Goal: Information Seeking & Learning: Learn about a topic

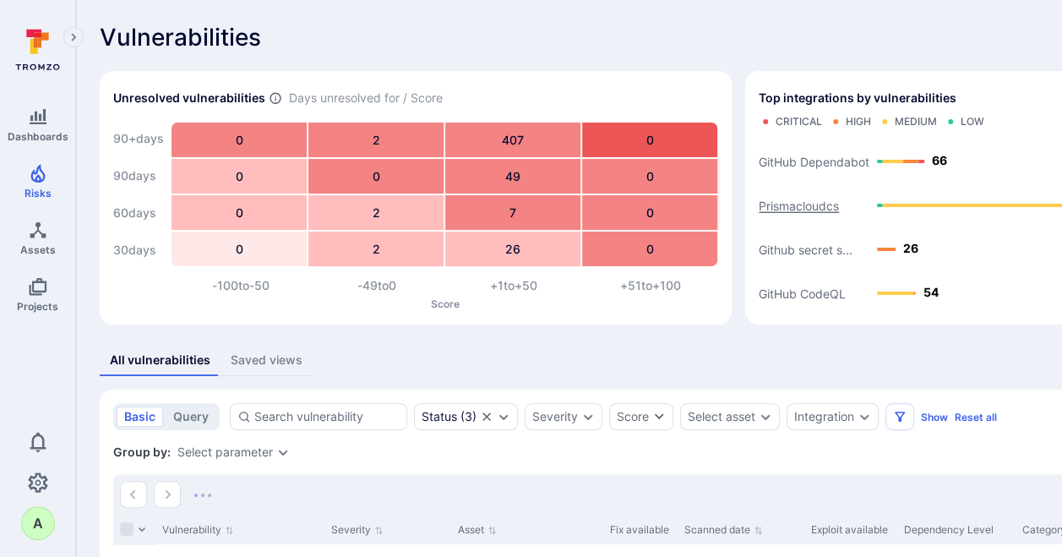
click at [814, 207] on text "Prismacloudcs" at bounding box center [799, 206] width 80 height 14
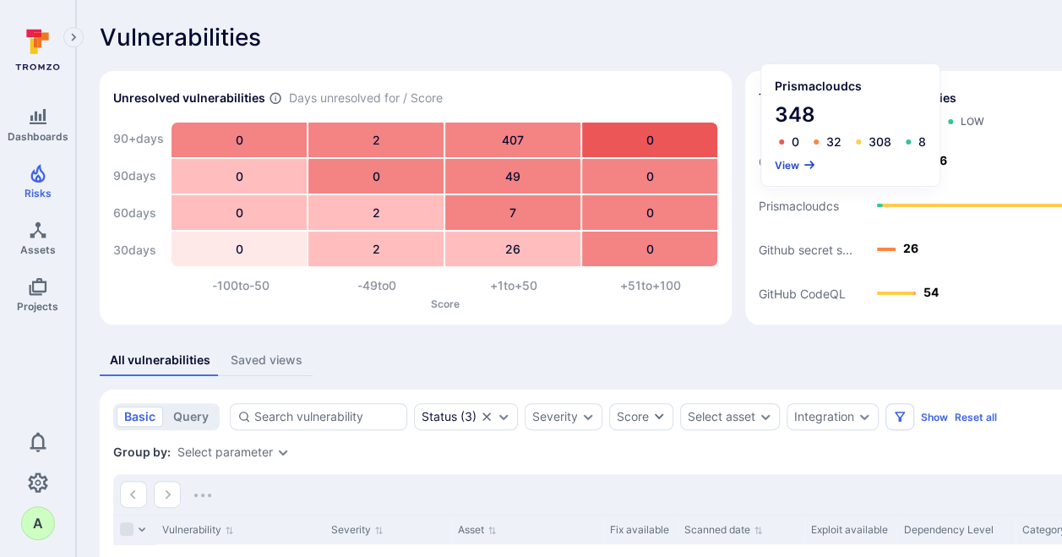
click at [792, 160] on button "View" at bounding box center [795, 165] width 41 height 13
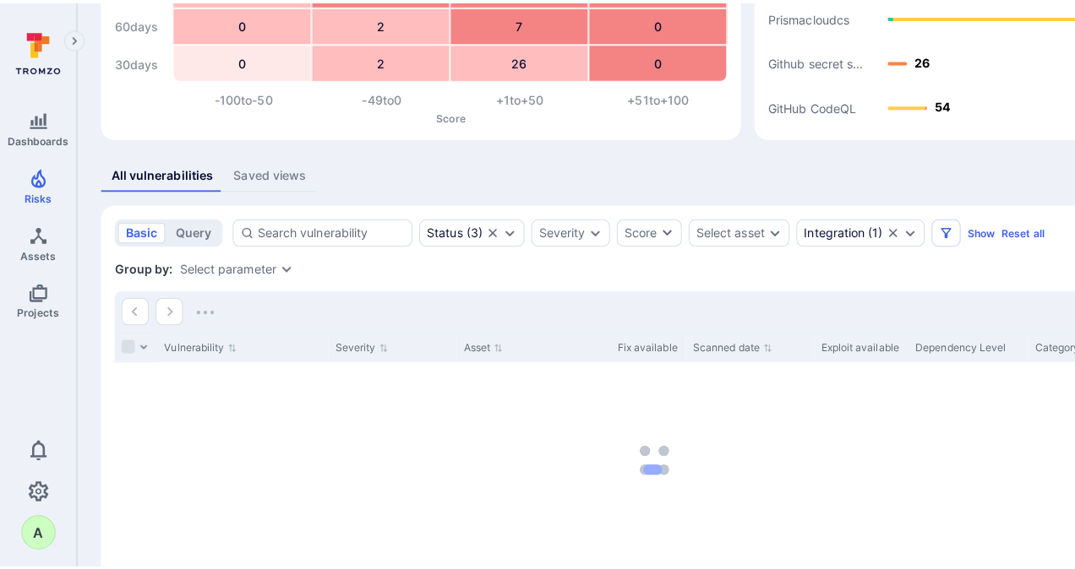
scroll to position [190, 0]
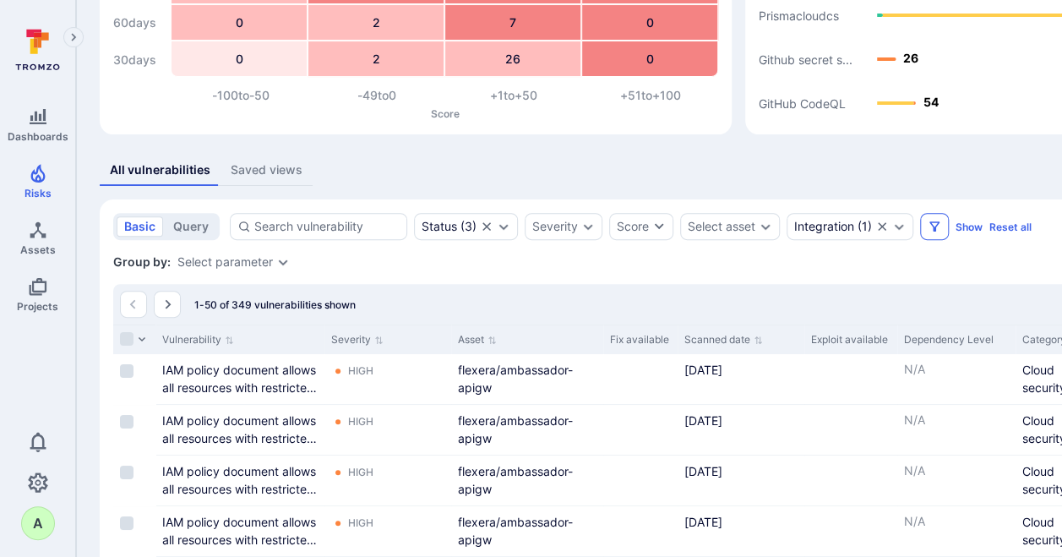
click at [930, 233] on button "Filters" at bounding box center [934, 226] width 29 height 27
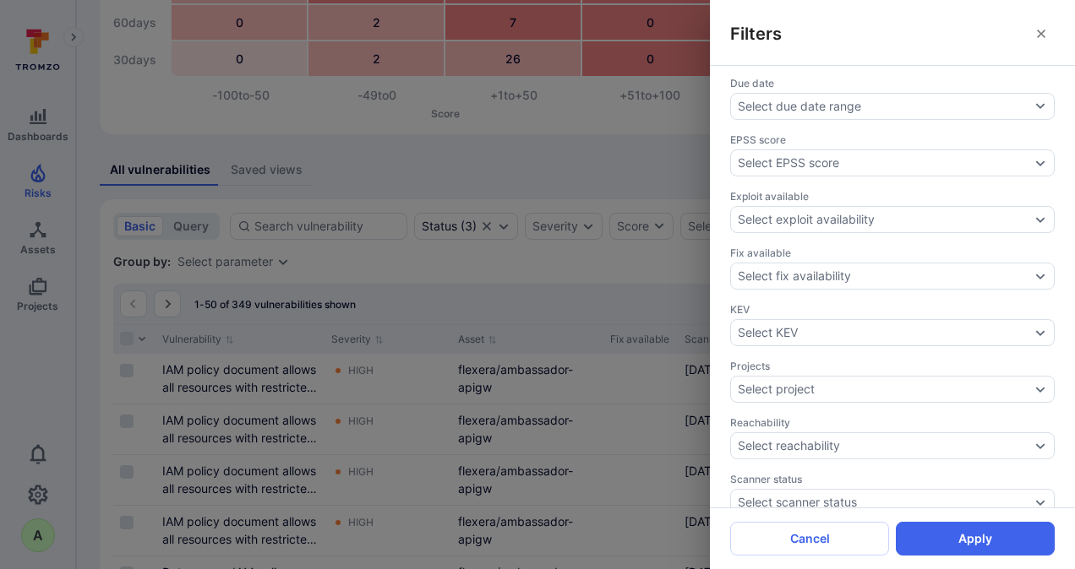
scroll to position [401, 0]
click at [1033, 380] on icon "Expand dropdown" at bounding box center [1040, 387] width 14 height 14
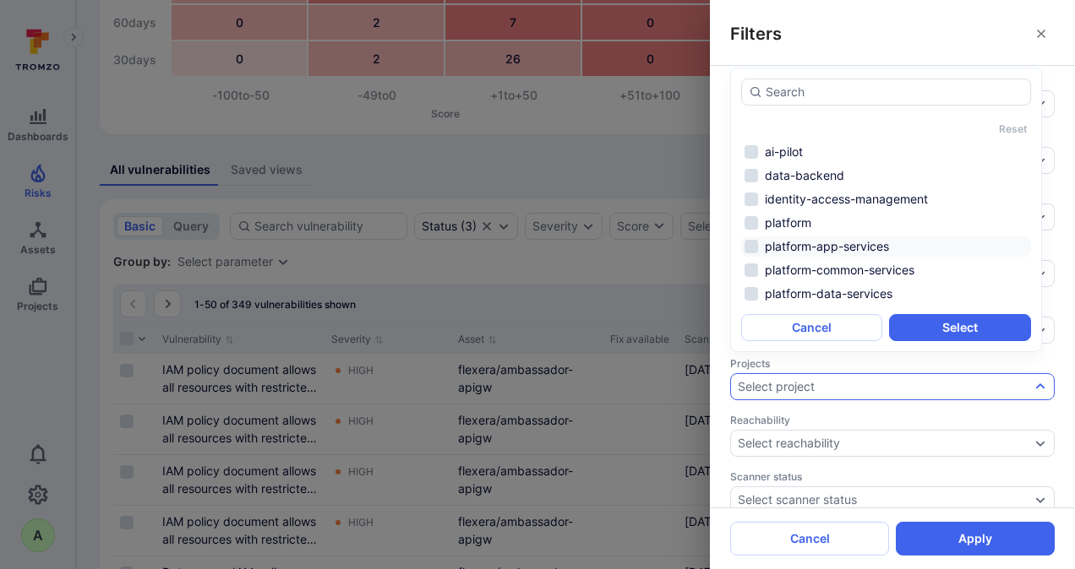
click at [789, 248] on li "platform-app-services" at bounding box center [886, 247] width 290 height 20
click at [951, 322] on button "Select" at bounding box center [959, 327] width 141 height 27
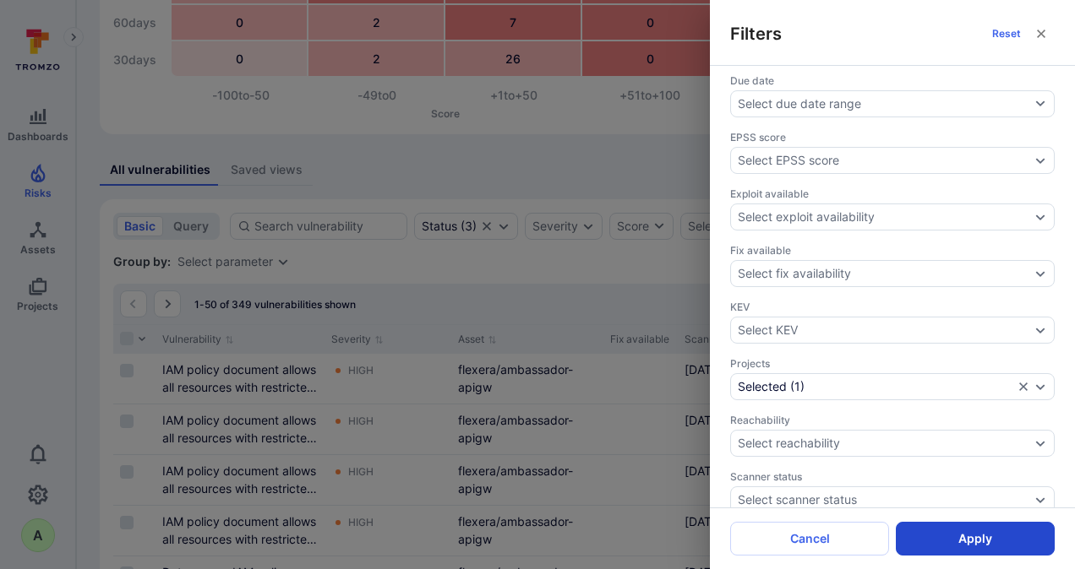
click at [960, 537] on button "Apply" at bounding box center [975, 539] width 159 height 34
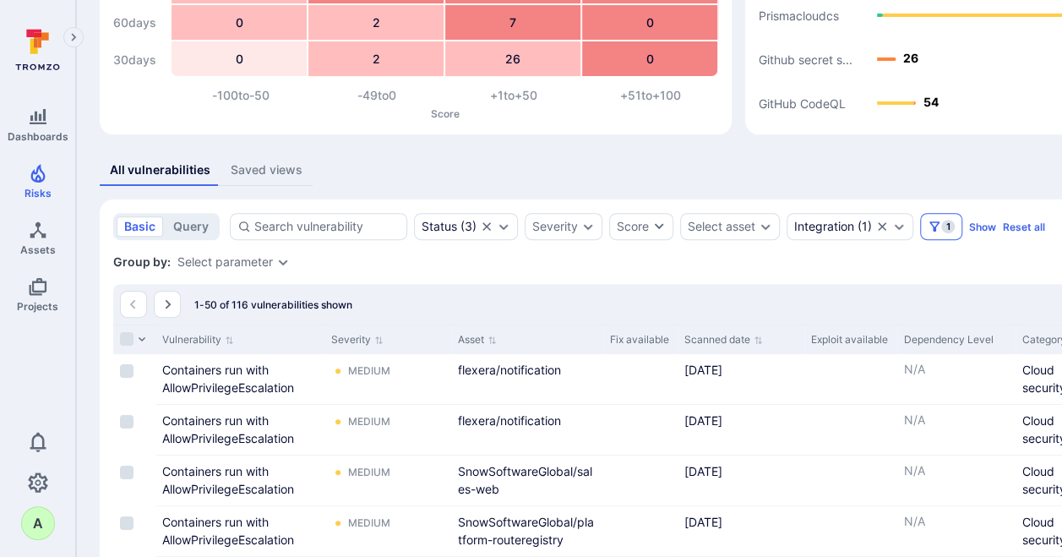
click at [935, 226] on icon "Filters" at bounding box center [935, 227] width 14 height 14
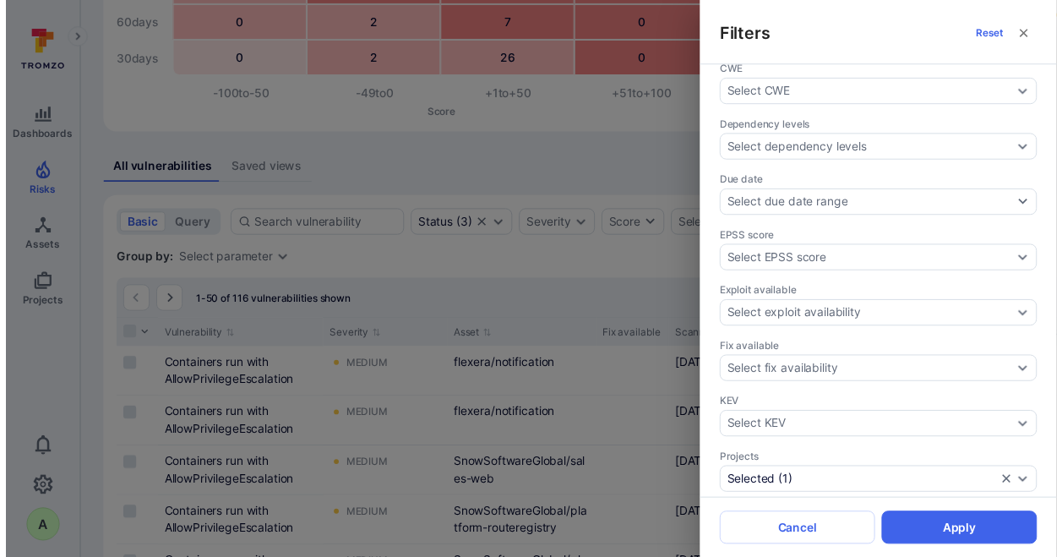
scroll to position [486, 0]
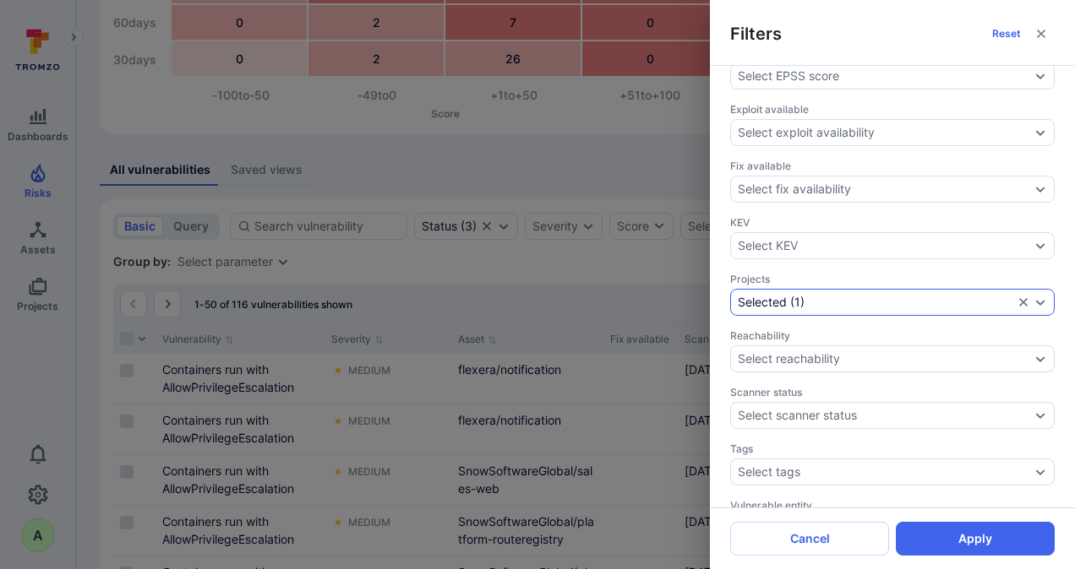
click at [850, 296] on div "Selected ( 1 )" at bounding box center [875, 303] width 275 height 14
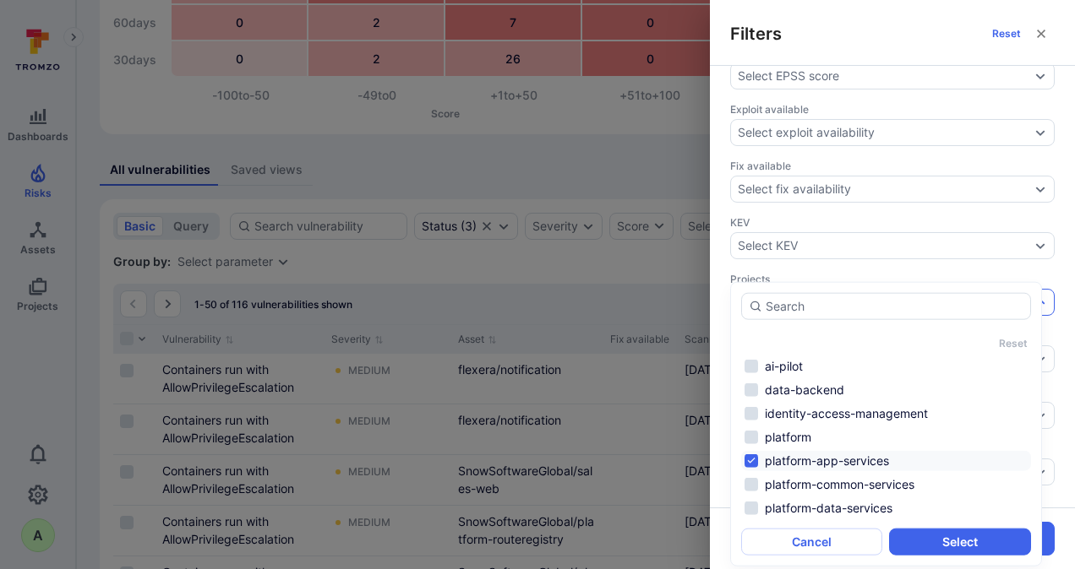
drag, startPoint x: 794, startPoint y: 456, endPoint x: 799, endPoint y: 470, distance: 14.4
click at [794, 457] on li "platform-app-services" at bounding box center [886, 461] width 290 height 20
click at [800, 509] on li "platform-data-services" at bounding box center [886, 508] width 290 height 20
click at [929, 543] on button "Select" at bounding box center [959, 542] width 141 height 27
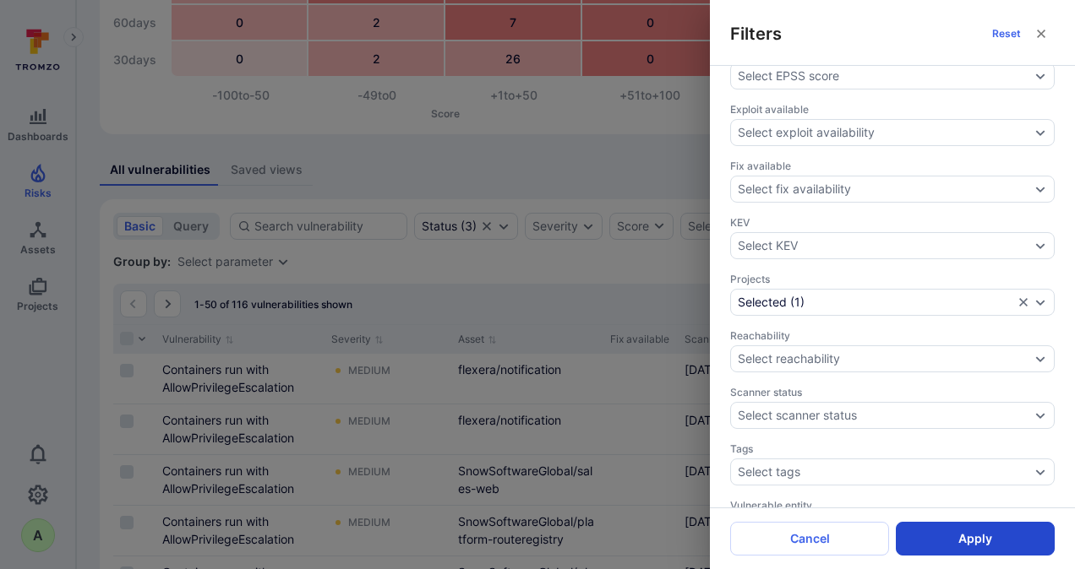
click at [958, 538] on button "Apply" at bounding box center [975, 539] width 159 height 34
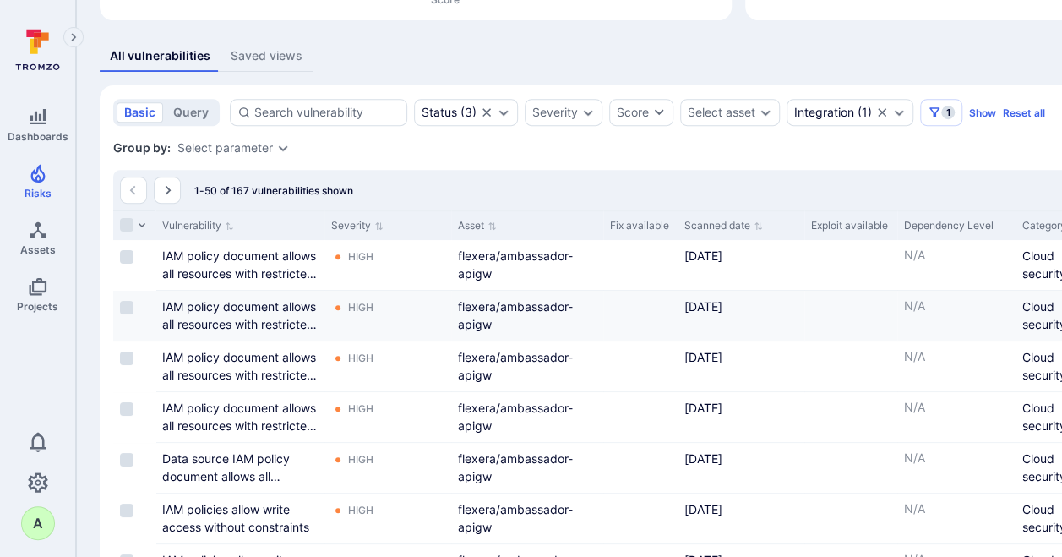
scroll to position [317, 0]
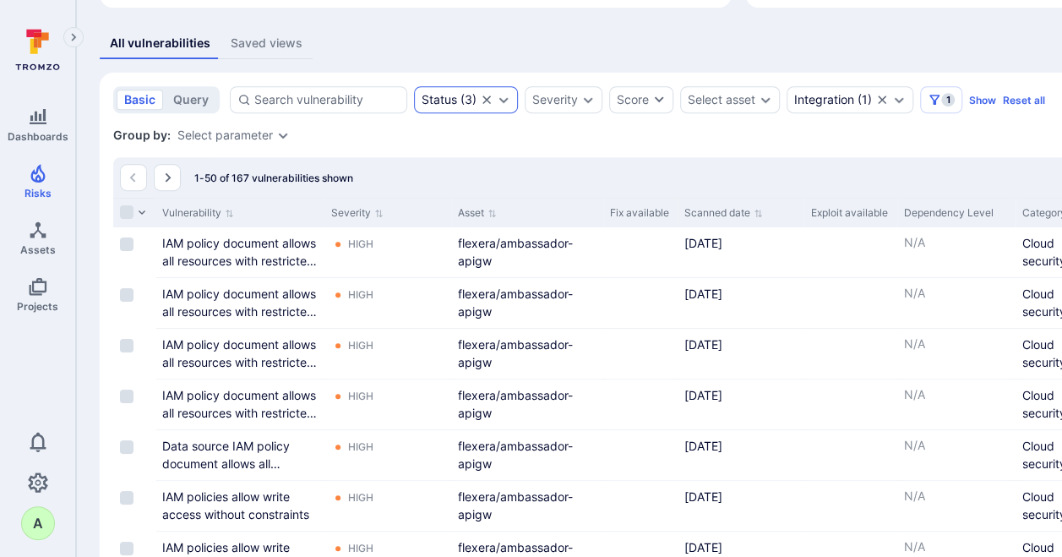
click at [506, 98] on icon "Expand dropdown" at bounding box center [504, 100] width 14 height 14
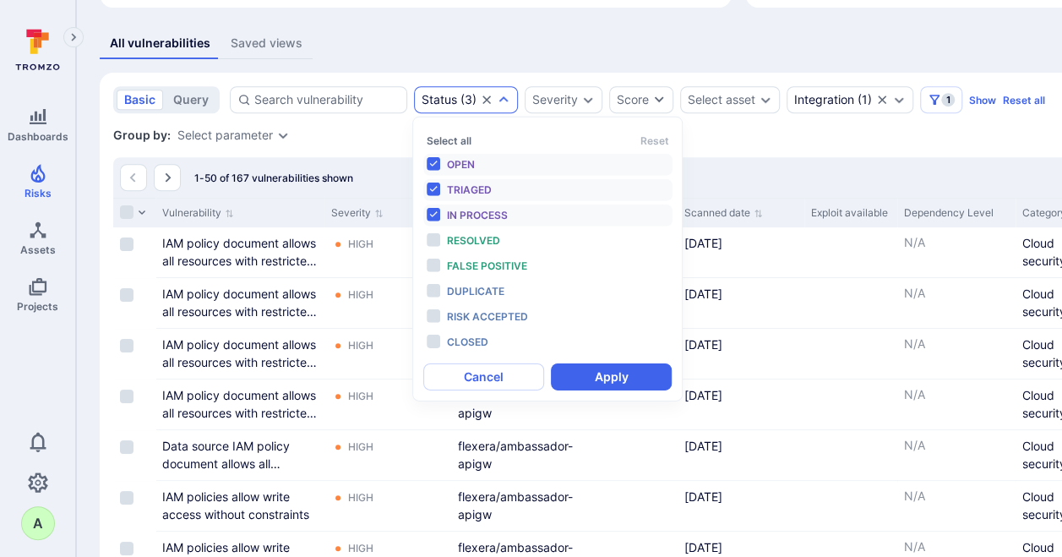
scroll to position [14, 0]
click at [568, 95] on div "Severity" at bounding box center [555, 100] width 46 height 14
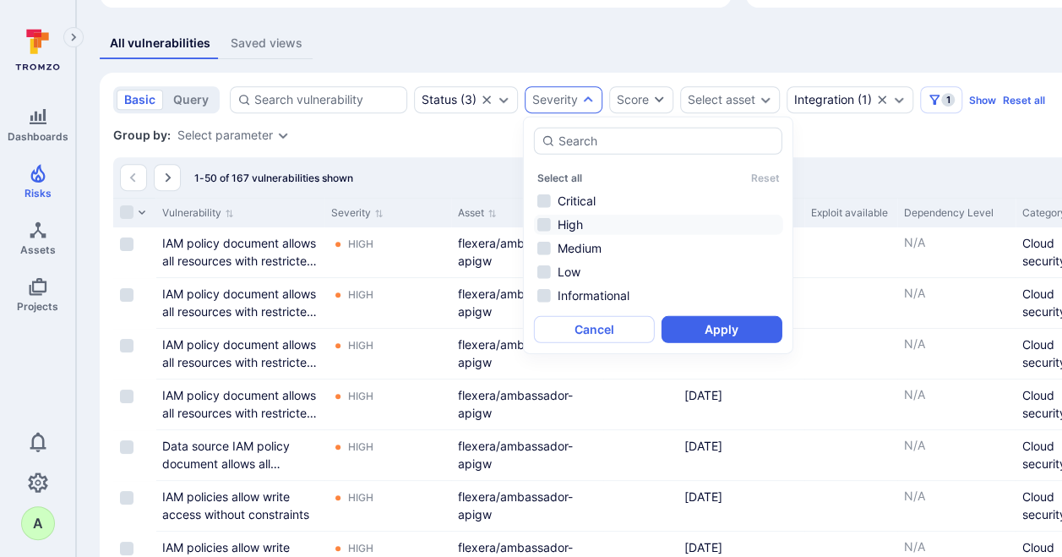
click at [574, 221] on li "High" at bounding box center [658, 225] width 249 height 20
click at [576, 198] on li "Critical" at bounding box center [658, 201] width 249 height 20
click at [706, 324] on button "Apply" at bounding box center [722, 329] width 121 height 27
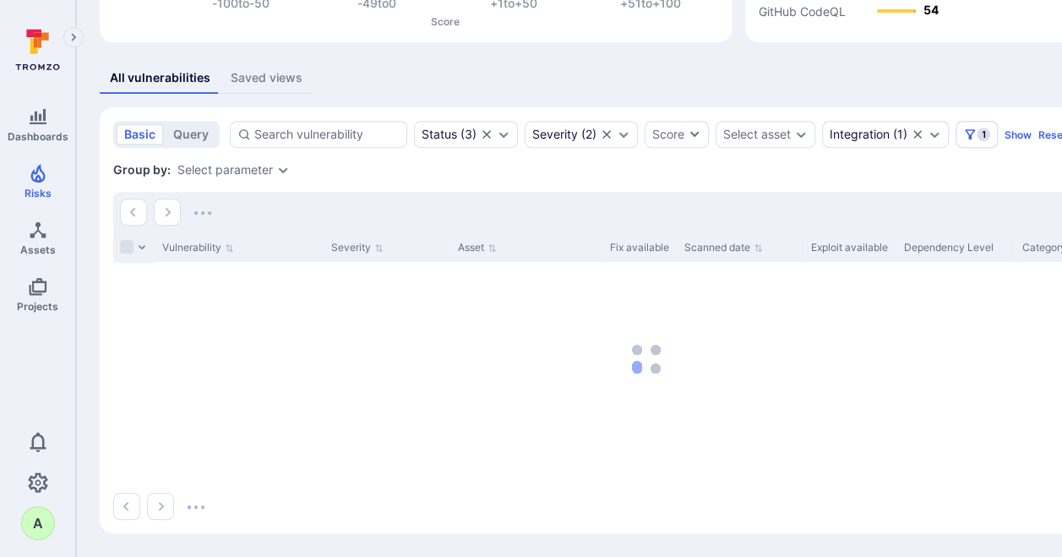
scroll to position [282, 0]
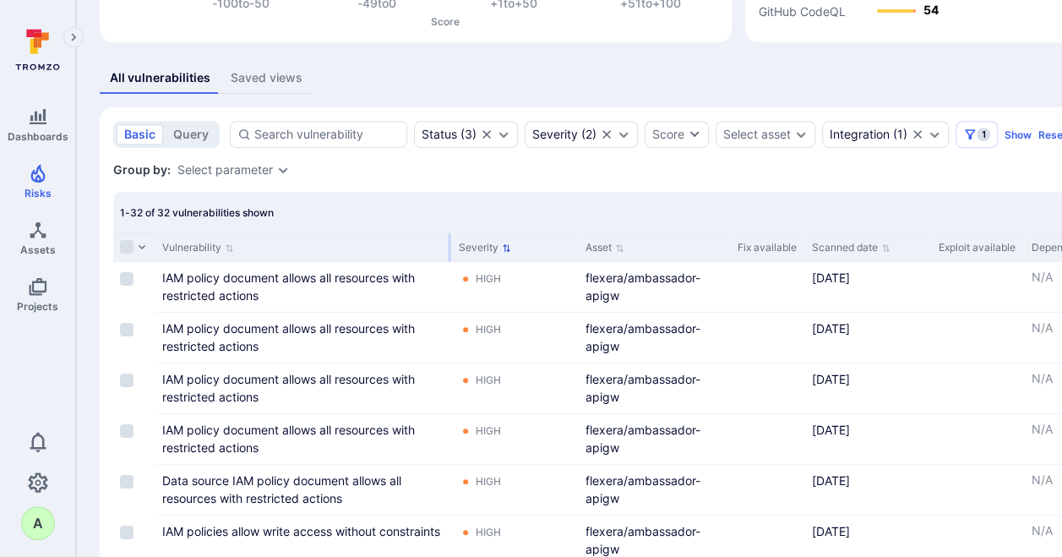
drag, startPoint x: 321, startPoint y: 249, endPoint x: 449, endPoint y: 251, distance: 127.6
click at [449, 251] on div at bounding box center [450, 247] width 3 height 29
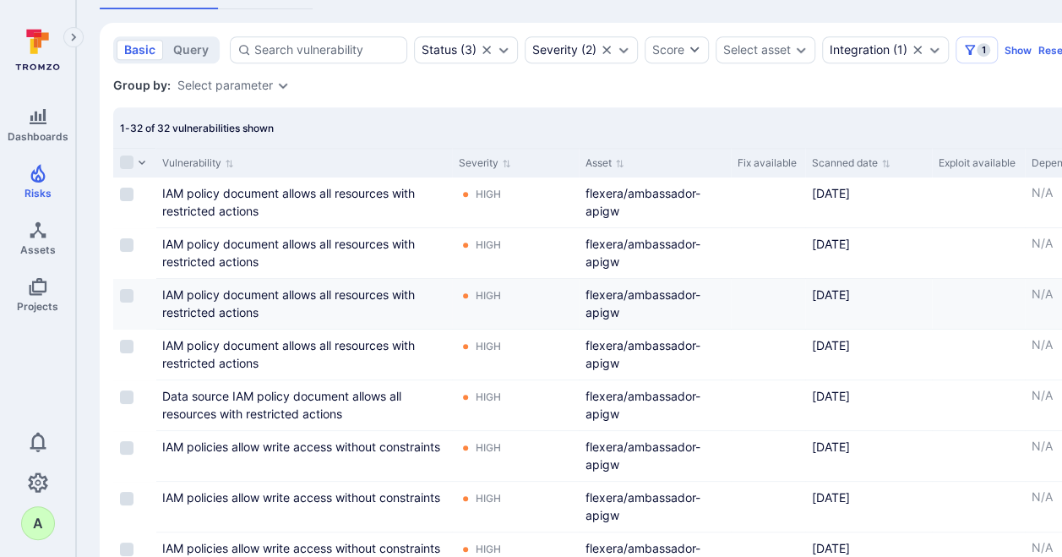
scroll to position [387, 0]
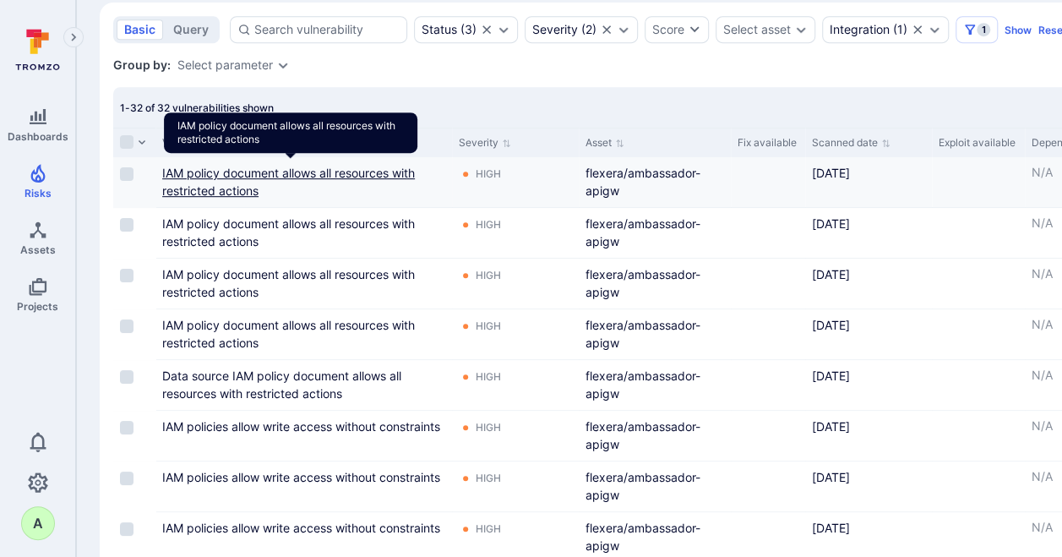
click at [222, 167] on link "IAM policy document allows all resources with restricted actions" at bounding box center [288, 182] width 253 height 32
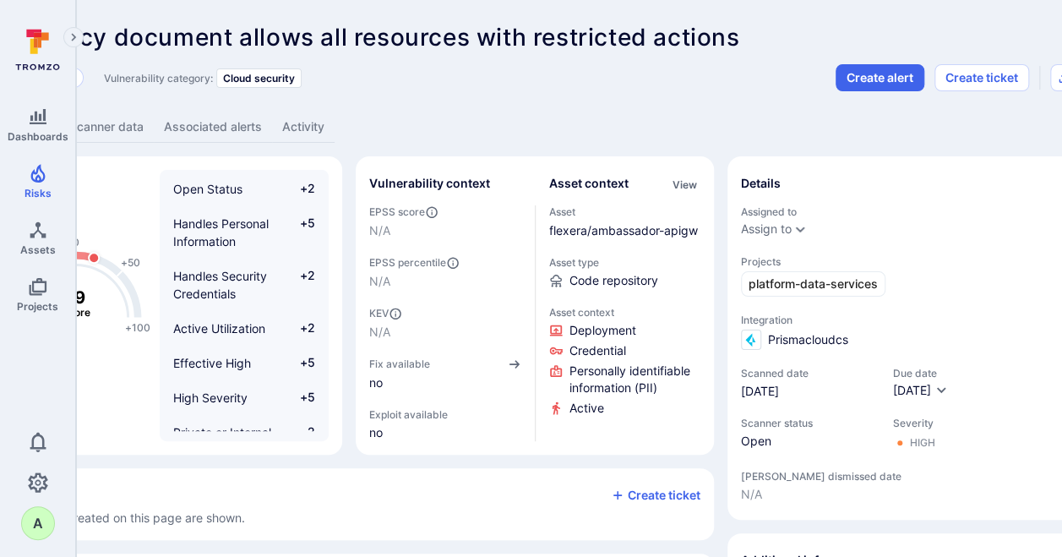
scroll to position [0, 155]
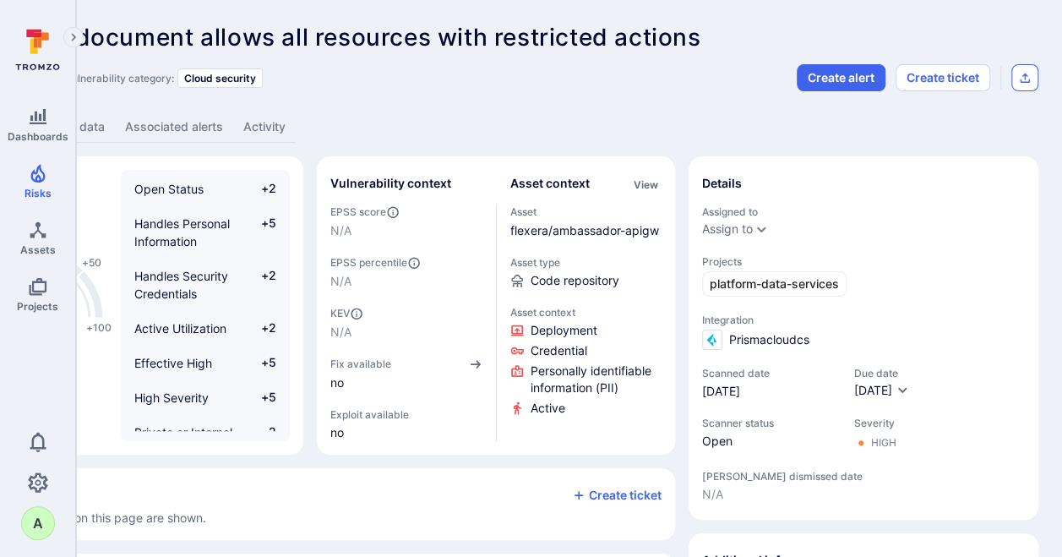
click at [1026, 78] on icon "Export as CSV" at bounding box center [1025, 78] width 14 height 14
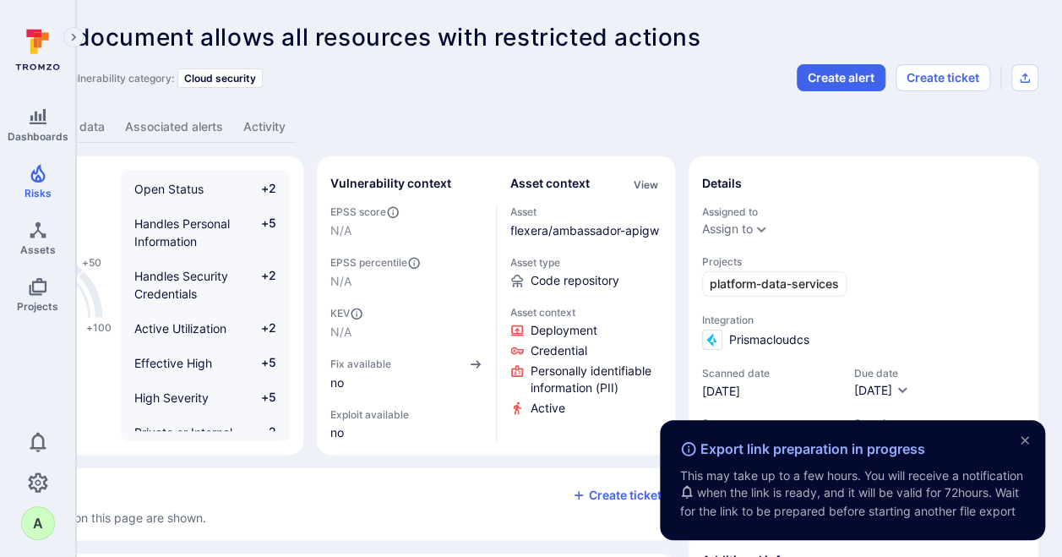
click at [1026, 436] on icon "close" at bounding box center [1025, 440] width 8 height 8
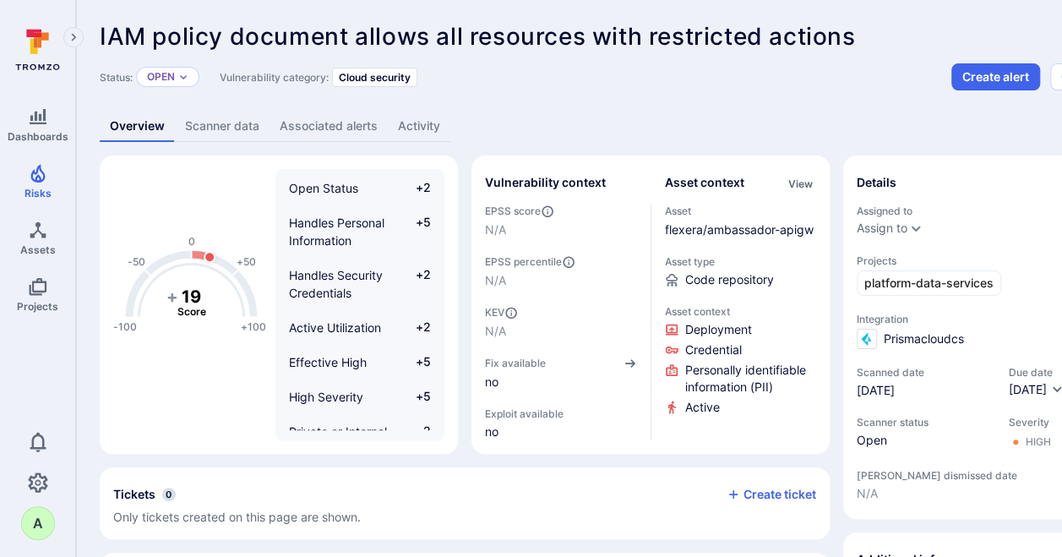
scroll to position [0, 0]
click at [177, 79] on div "Open" at bounding box center [167, 78] width 63 height 20
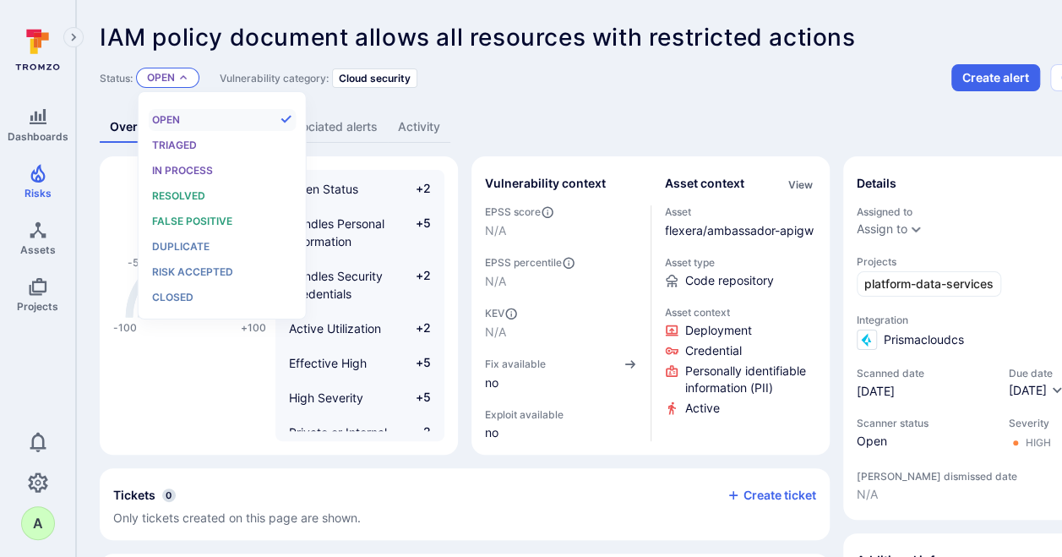
scroll to position [14, 0]
click at [181, 271] on span "Risk accepted" at bounding box center [192, 271] width 81 height 13
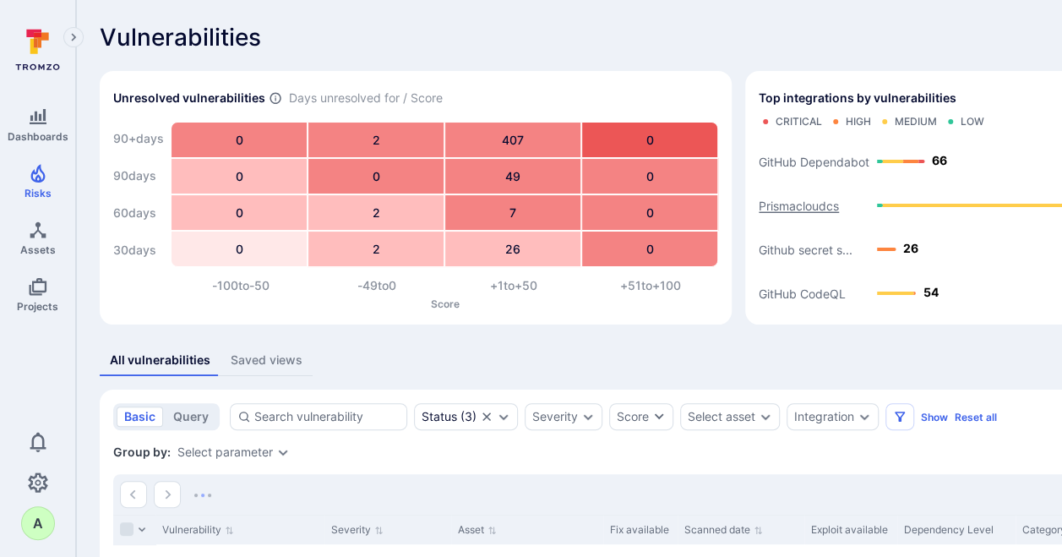
click at [803, 204] on text "Prismacloudcs" at bounding box center [799, 206] width 80 height 14
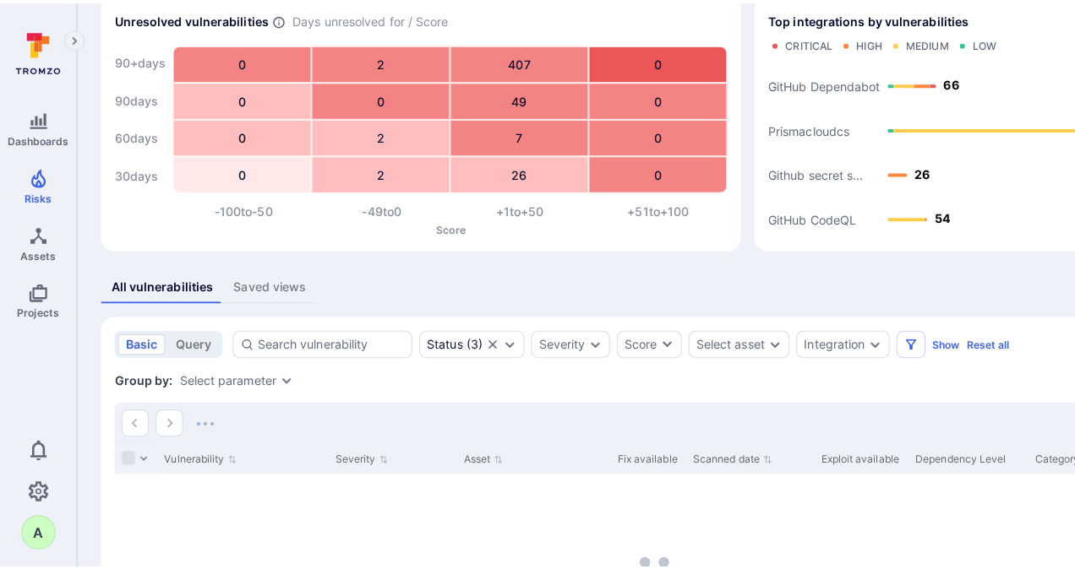
scroll to position [282, 0]
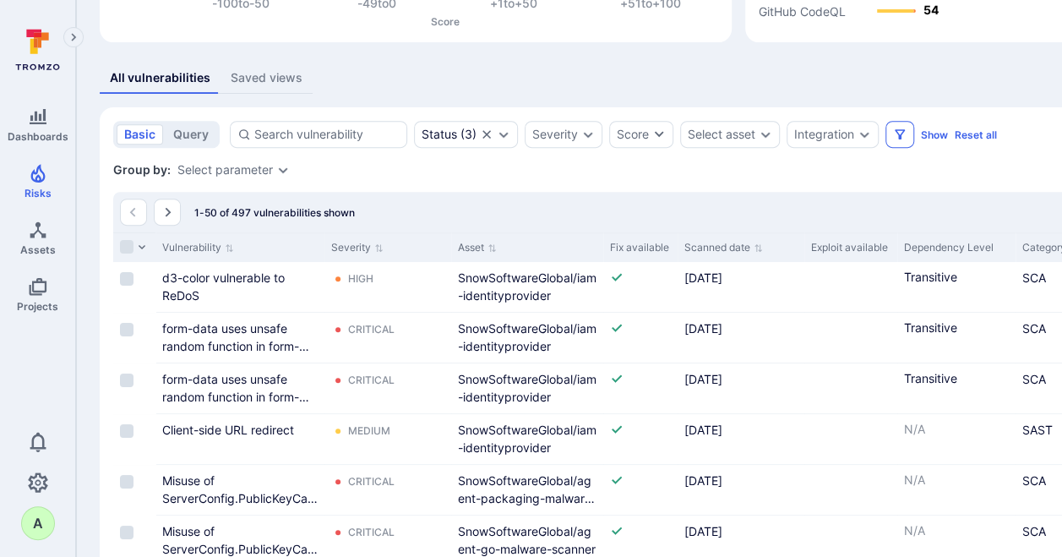
click at [894, 137] on icon "Filters" at bounding box center [900, 135] width 14 height 14
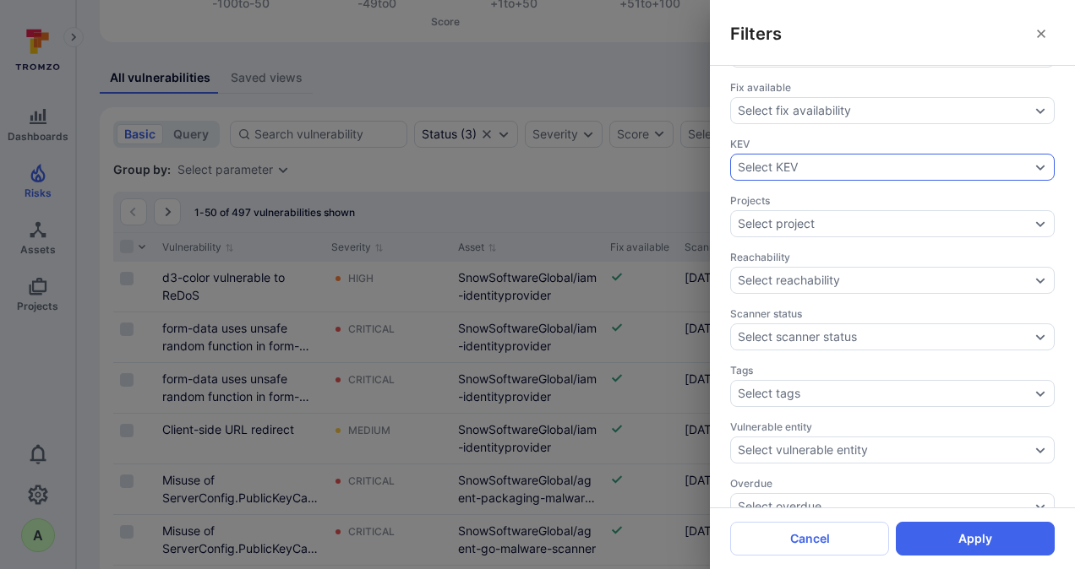
scroll to position [564, 0]
click at [1037, 210] on div "Select project" at bounding box center [892, 223] width 324 height 27
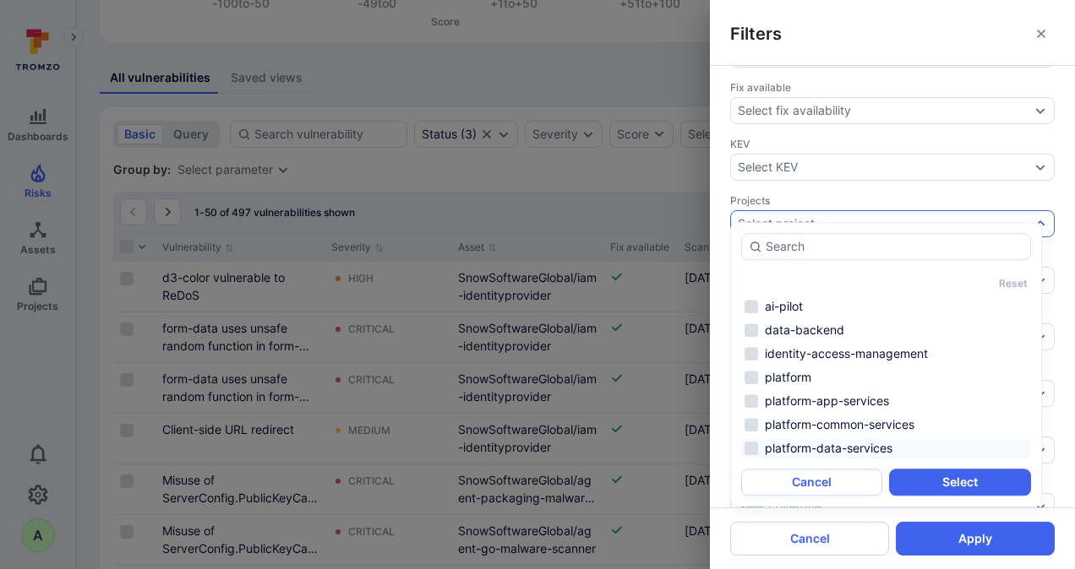
click at [843, 446] on li "platform-data-services" at bounding box center [886, 448] width 290 height 20
click at [940, 481] on button "Select" at bounding box center [959, 482] width 141 height 27
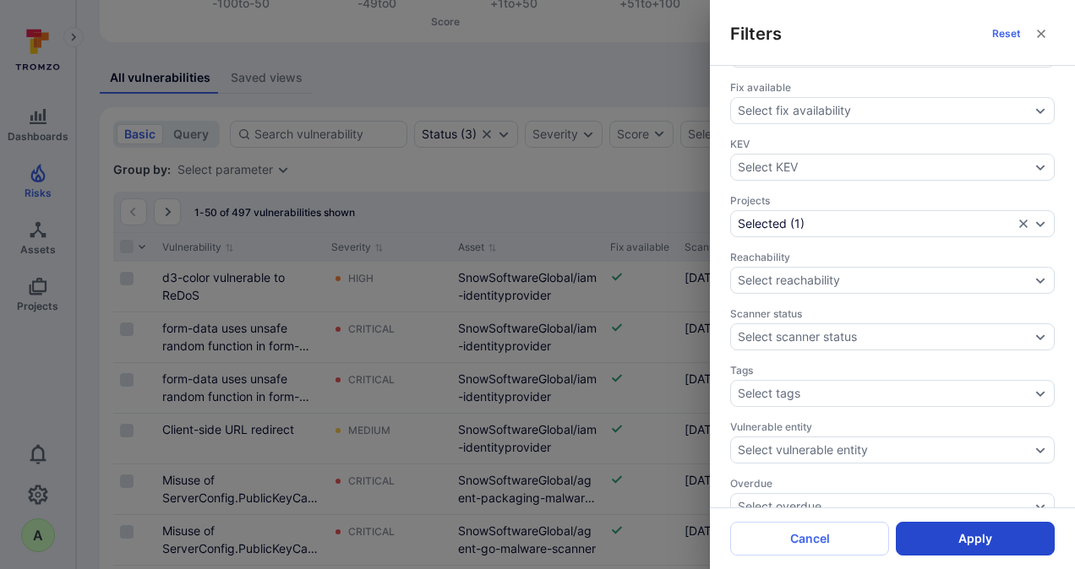
click at [967, 535] on button "Apply" at bounding box center [975, 539] width 159 height 34
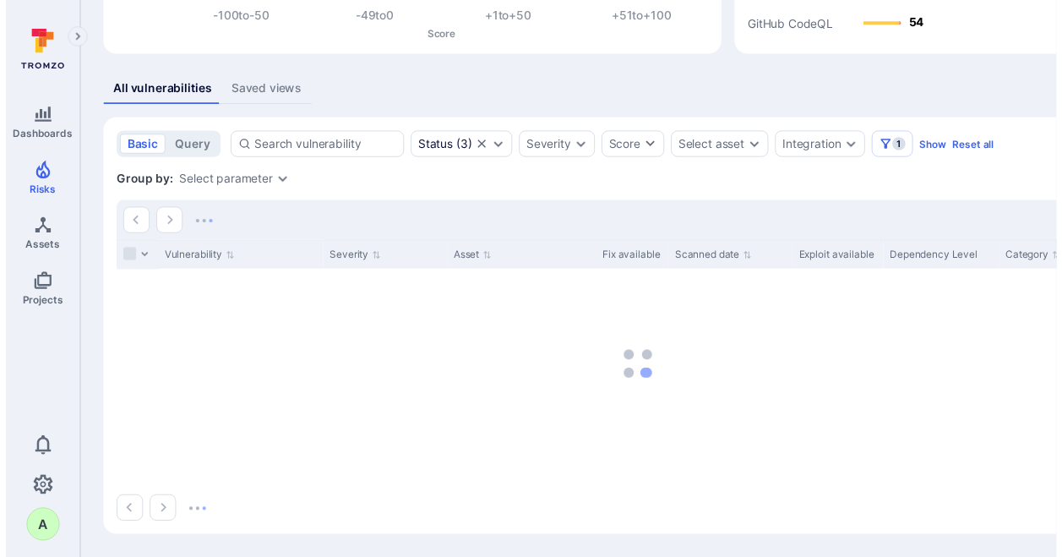
scroll to position [269, 0]
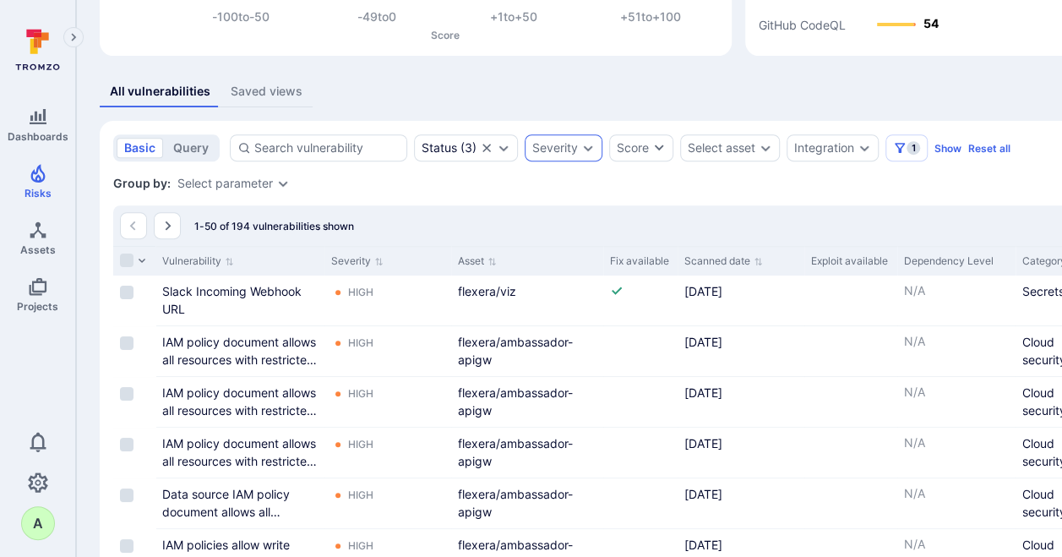
click at [586, 139] on div "Severity" at bounding box center [564, 147] width 78 height 27
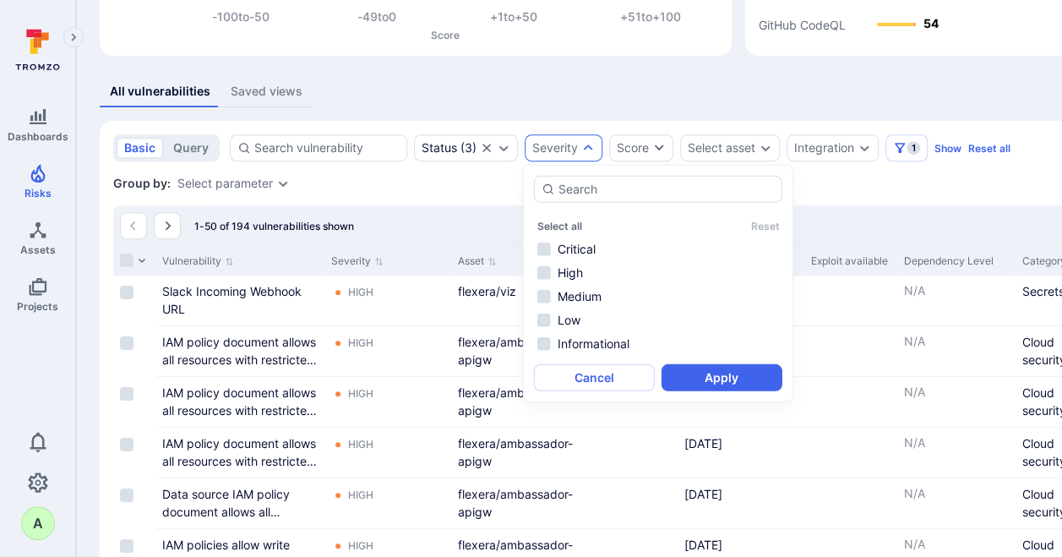
click at [845, 179] on div "Group by: Select parameter" at bounding box center [646, 183] width 1066 height 17
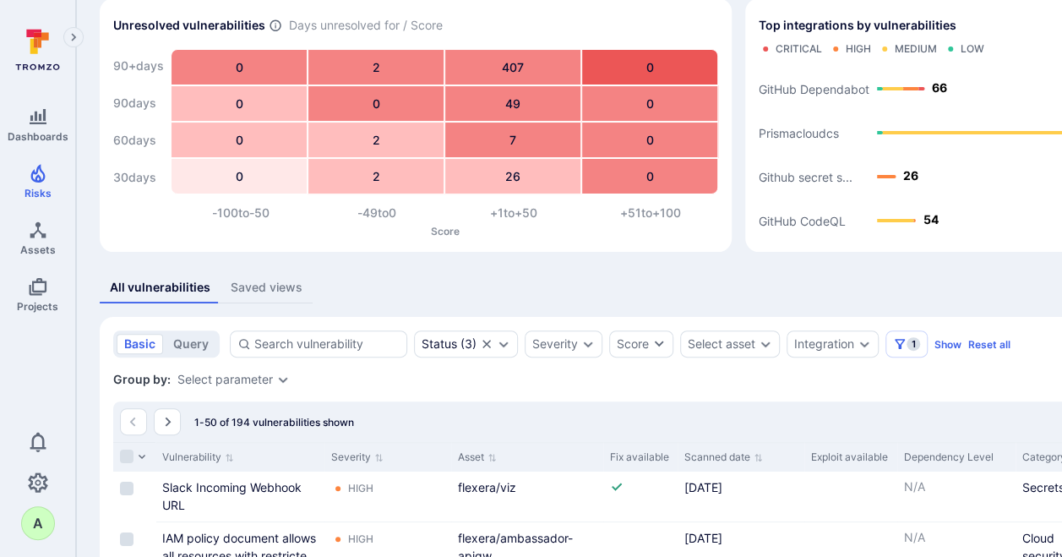
scroll to position [291, 0]
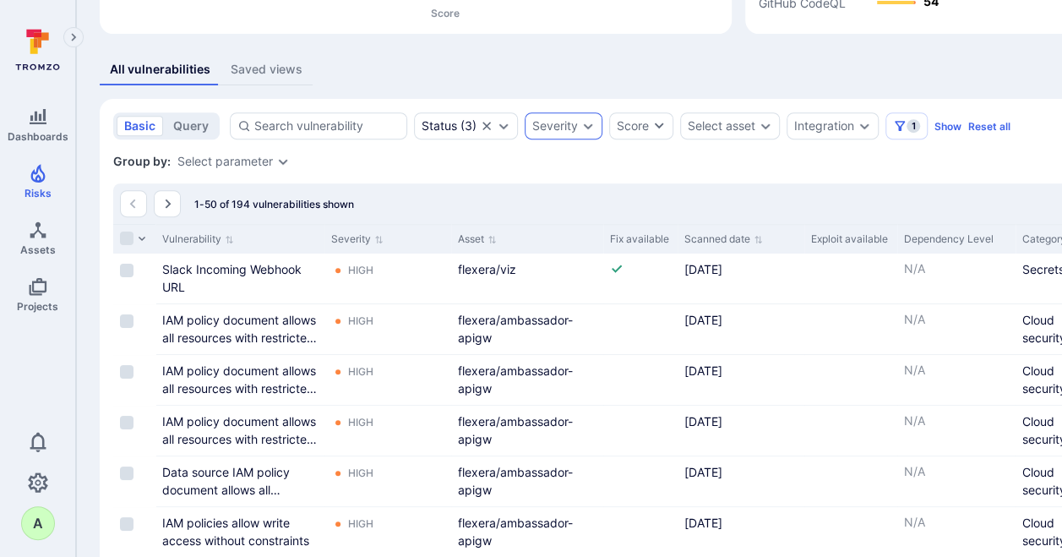
click at [593, 124] on div "Severity" at bounding box center [564, 125] width 78 height 27
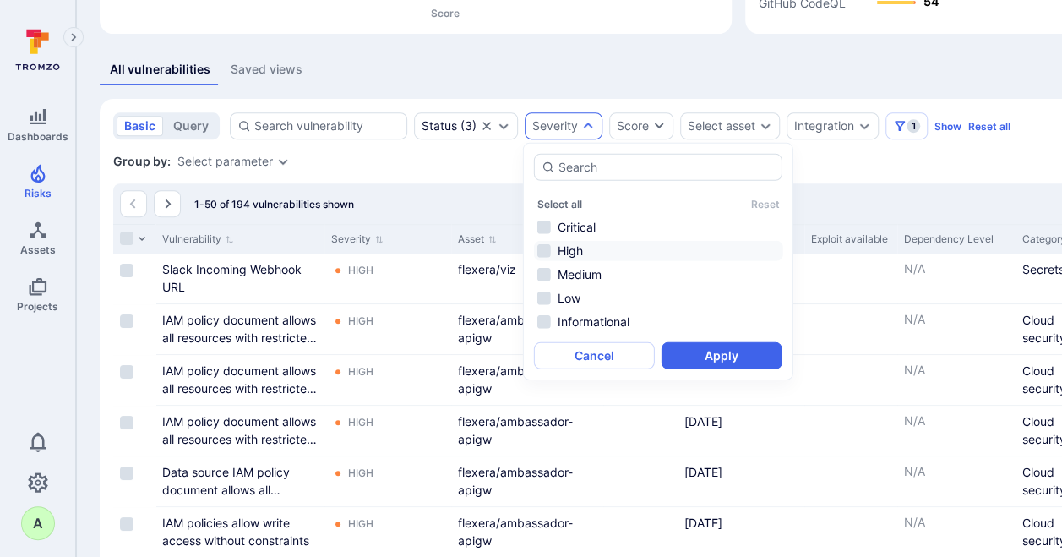
click at [567, 251] on li "High" at bounding box center [658, 251] width 249 height 20
click at [574, 271] on li "Medium" at bounding box center [658, 274] width 249 height 20
click at [716, 357] on button "Apply" at bounding box center [722, 355] width 121 height 27
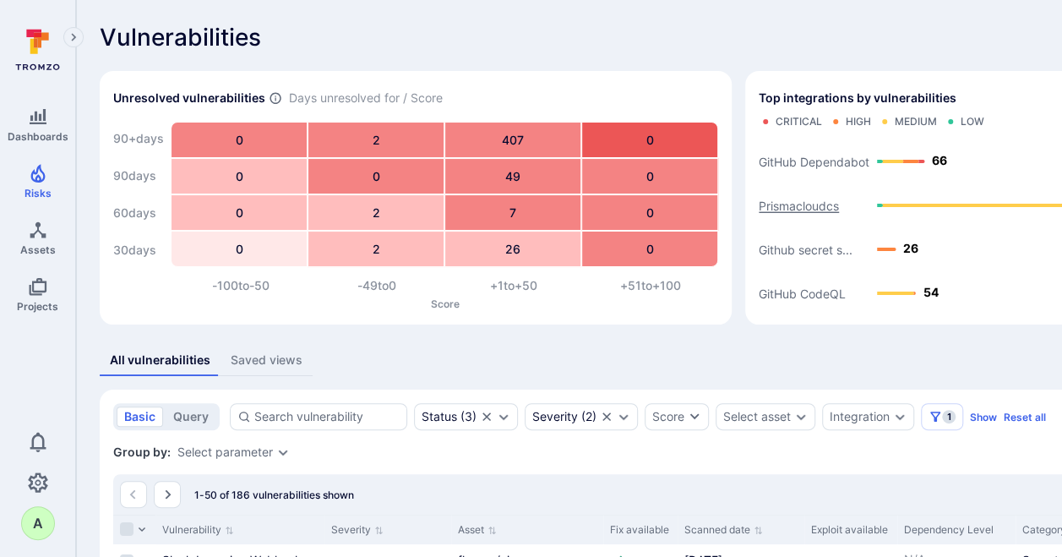
click at [798, 201] on text "Prismacloudcs" at bounding box center [799, 206] width 80 height 14
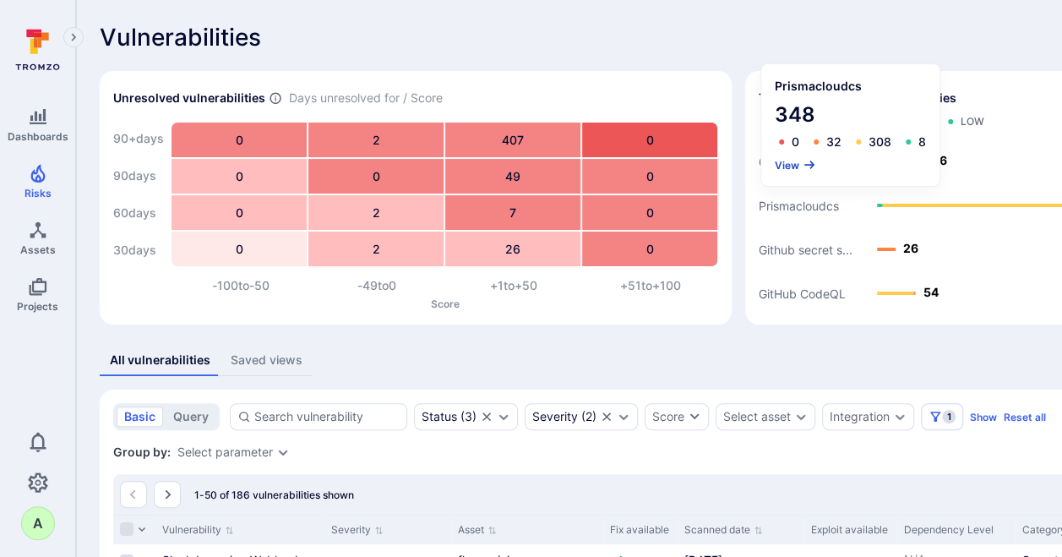
click at [791, 162] on button "View" at bounding box center [795, 165] width 41 height 13
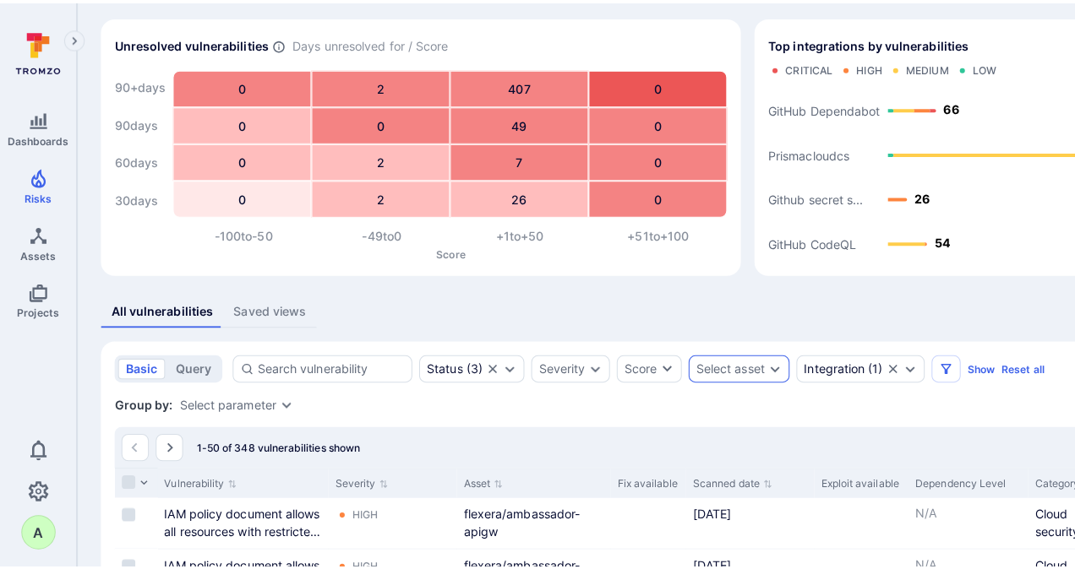
scroll to position [275, 0]
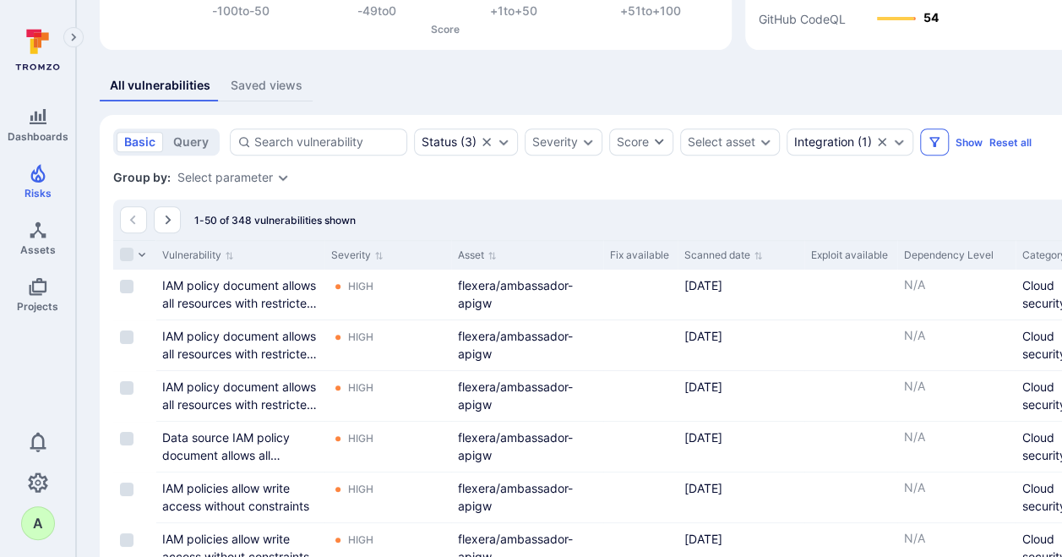
click at [939, 137] on button "Filters" at bounding box center [934, 141] width 29 height 27
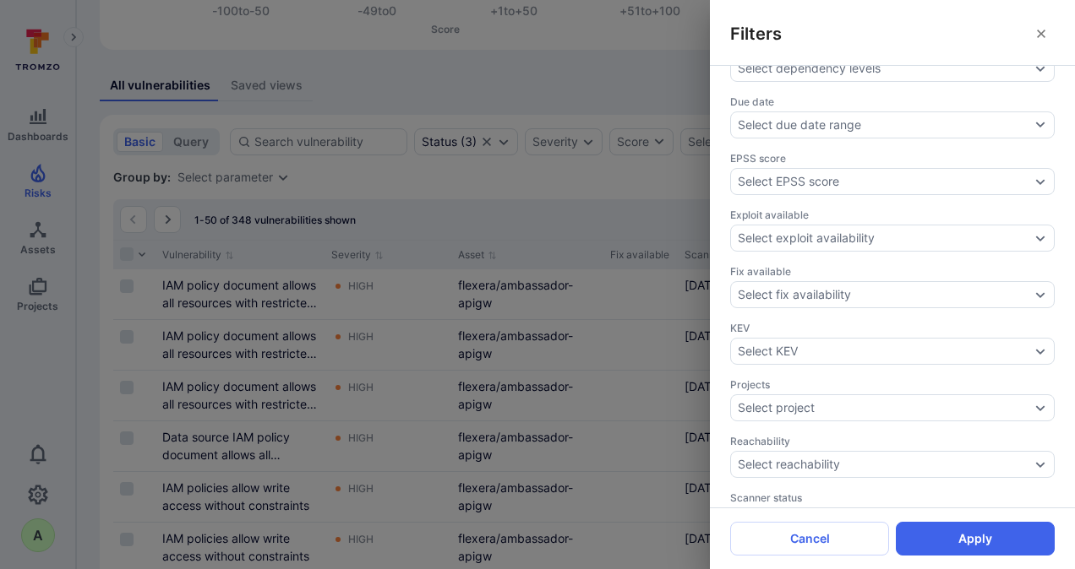
scroll to position [444, 0]
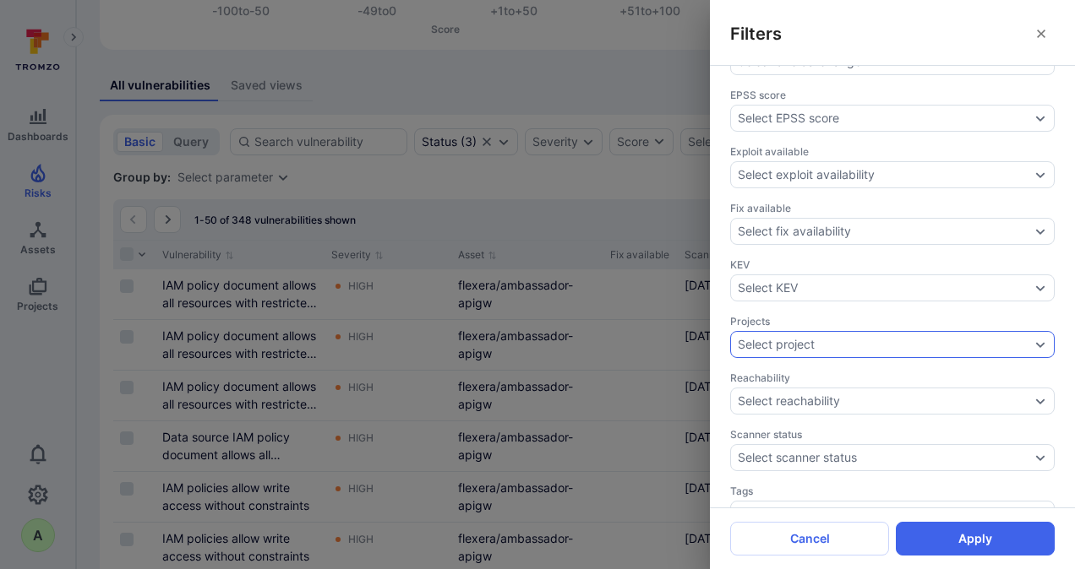
click at [883, 338] on div "Select project" at bounding box center [884, 345] width 292 height 14
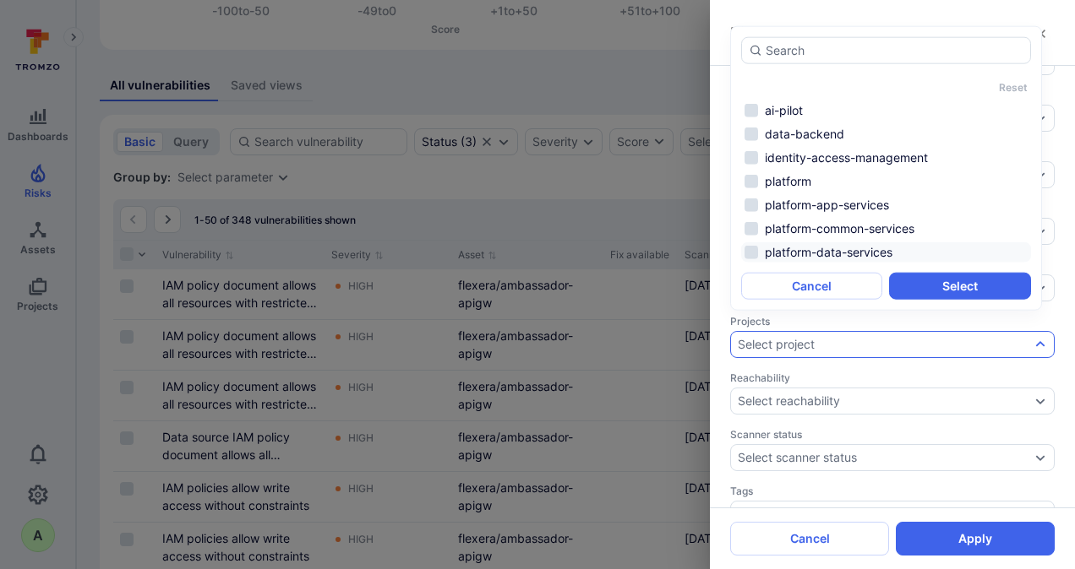
click at [850, 254] on li "platform-data-services" at bounding box center [886, 252] width 290 height 20
click at [951, 280] on button "Select" at bounding box center [959, 286] width 141 height 27
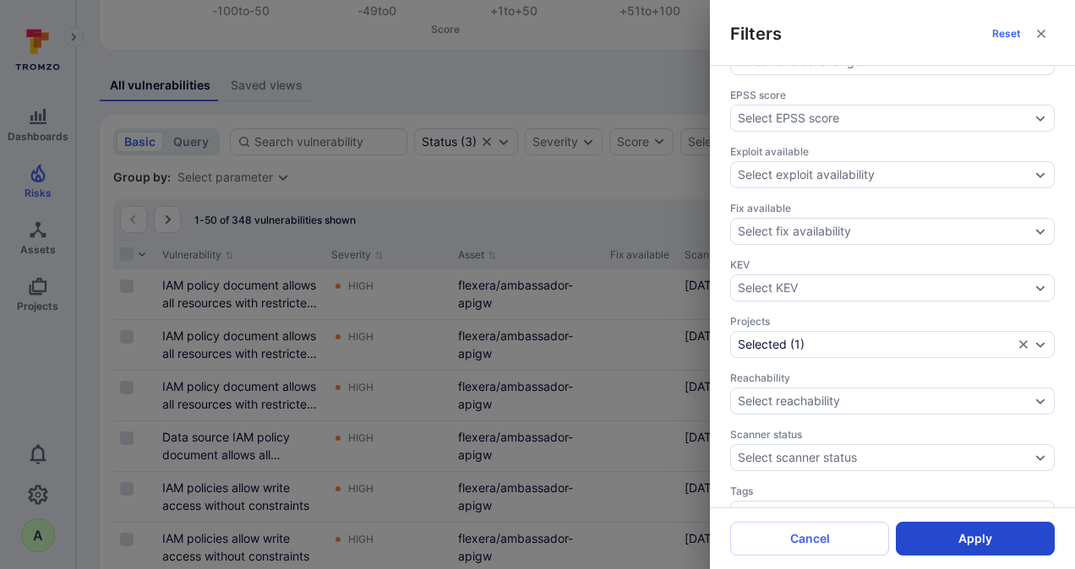
click at [987, 554] on button "Apply" at bounding box center [975, 539] width 159 height 34
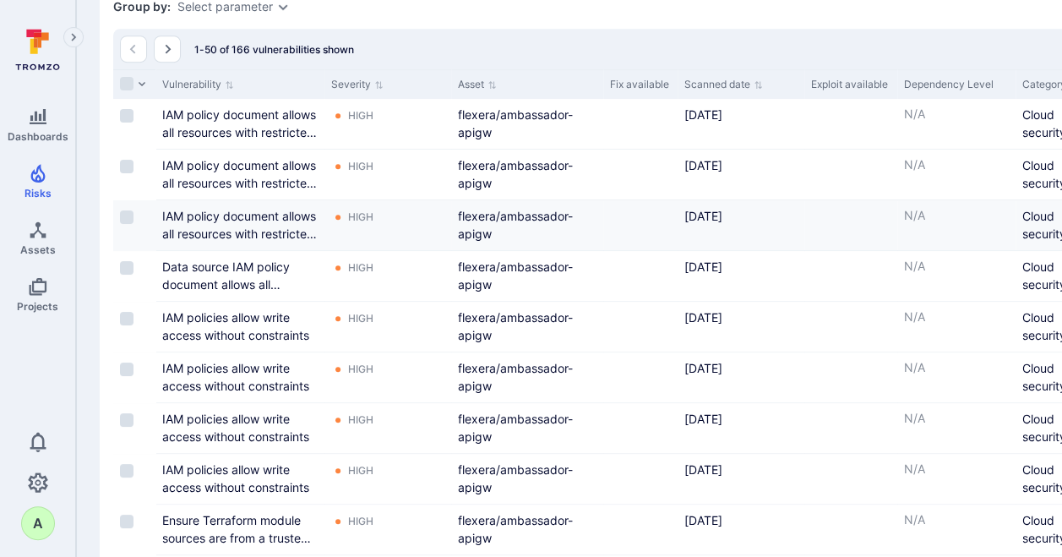
scroll to position [438, 0]
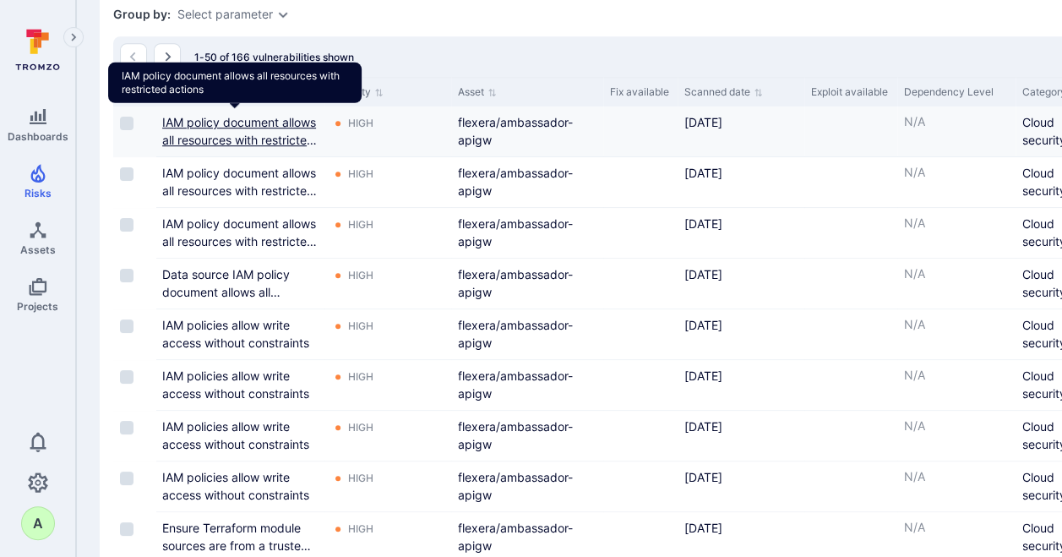
click at [199, 121] on link "IAM policy document allows all resources with restricted actions" at bounding box center [239, 140] width 155 height 50
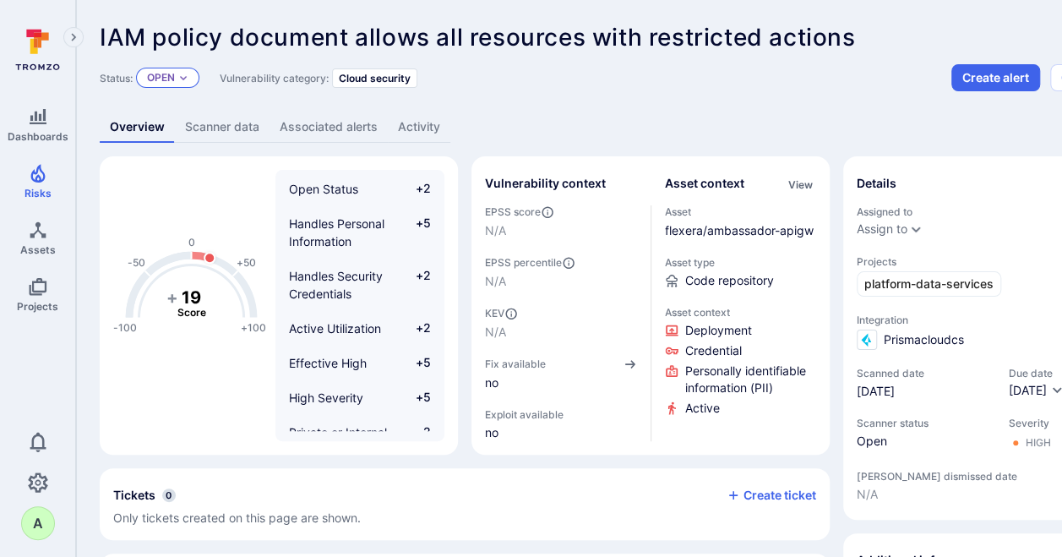
click at [181, 76] on icon "Expand dropdown" at bounding box center [183, 78] width 7 height 4
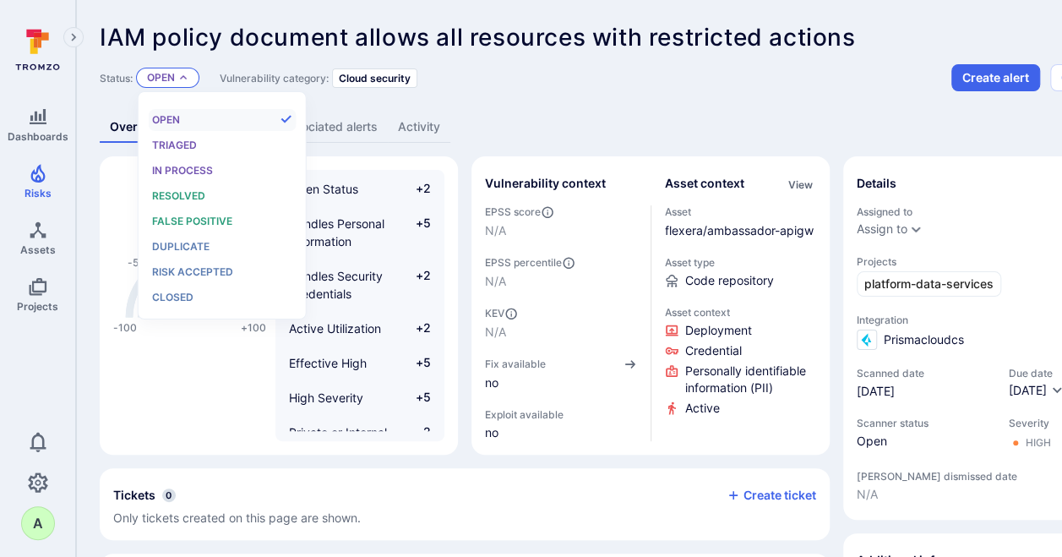
scroll to position [14, 0]
click at [179, 215] on span "False positive" at bounding box center [192, 221] width 80 height 13
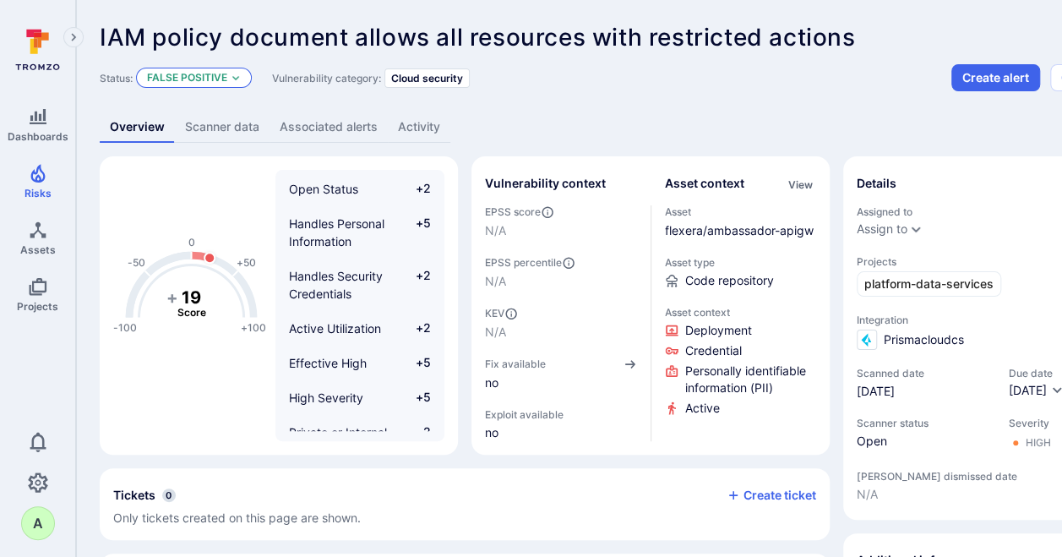
click at [247, 74] on div "False positive" at bounding box center [194, 78] width 116 height 20
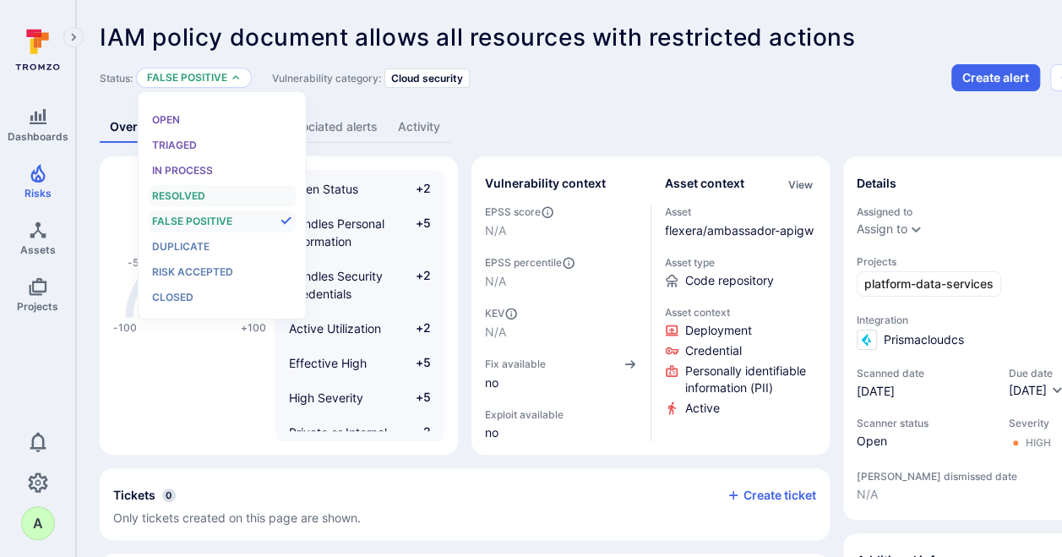
click at [189, 197] on span "Resolved" at bounding box center [178, 195] width 53 height 13
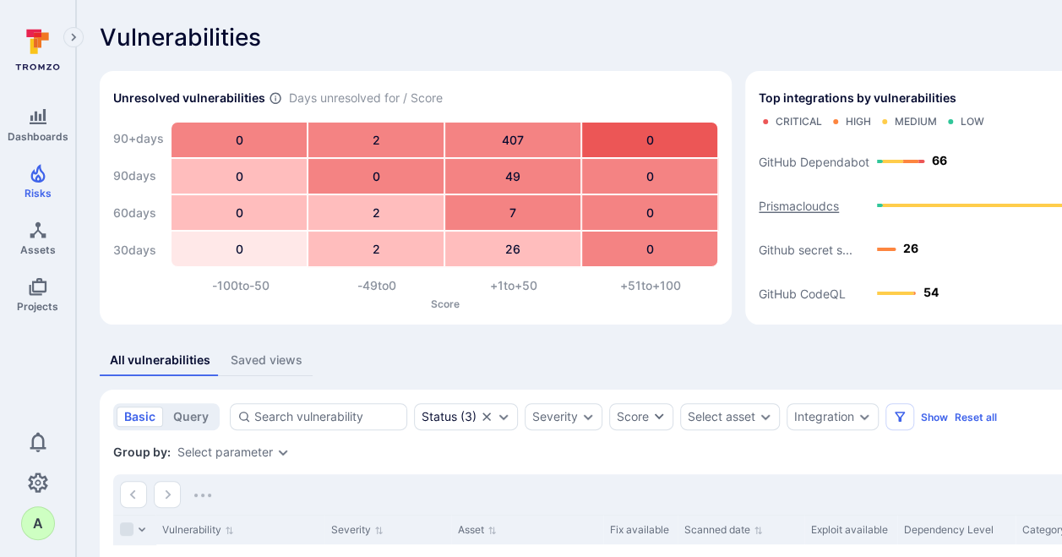
click at [798, 206] on text "Prismacloudcs" at bounding box center [799, 206] width 80 height 14
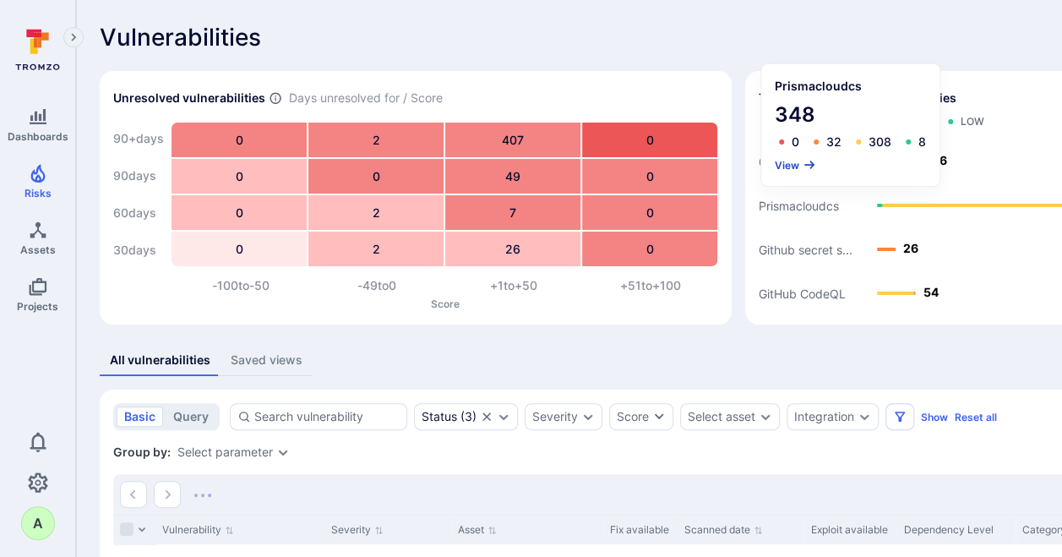
click at [787, 164] on button "View" at bounding box center [795, 165] width 41 height 13
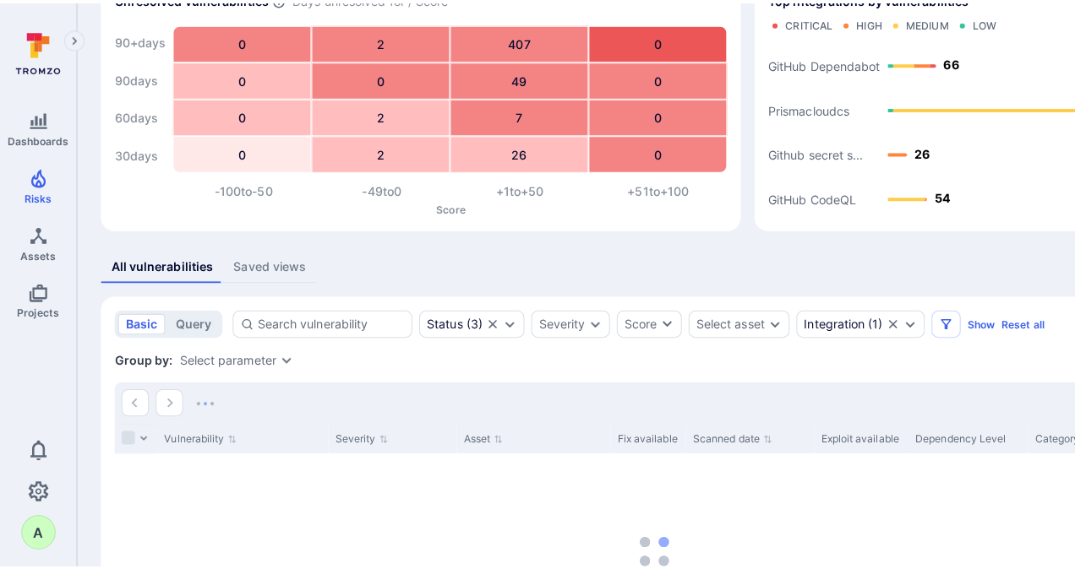
scroll to position [92, 0]
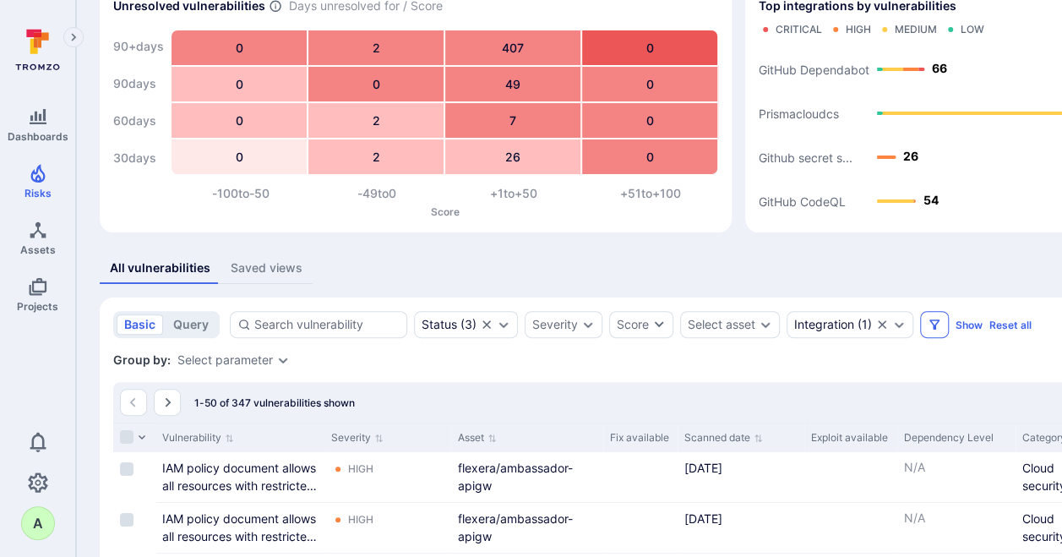
click at [929, 321] on icon "Filters" at bounding box center [935, 325] width 14 height 14
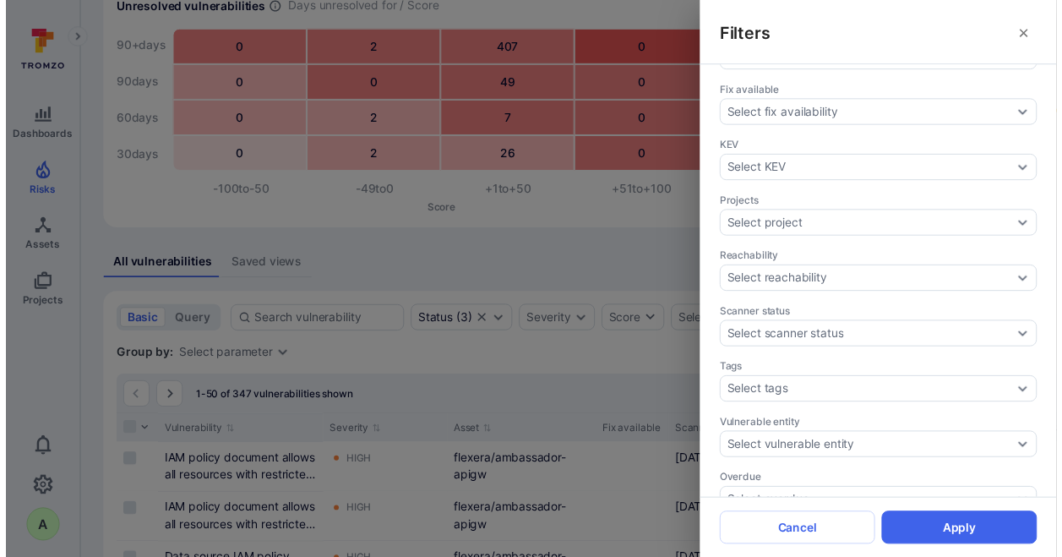
scroll to position [564, 0]
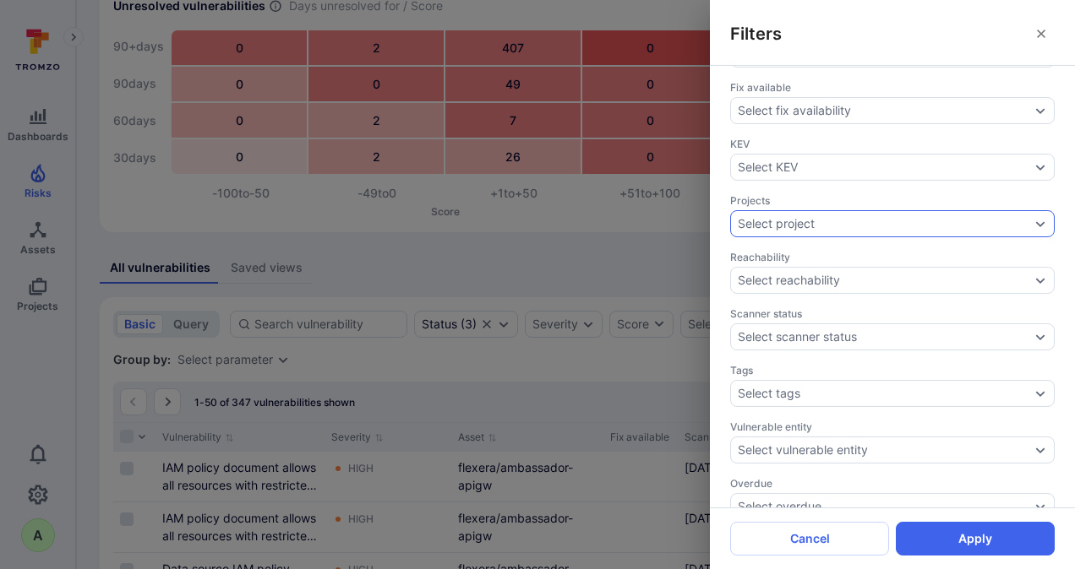
click at [1033, 217] on icon "Expand dropdown" at bounding box center [1040, 224] width 14 height 14
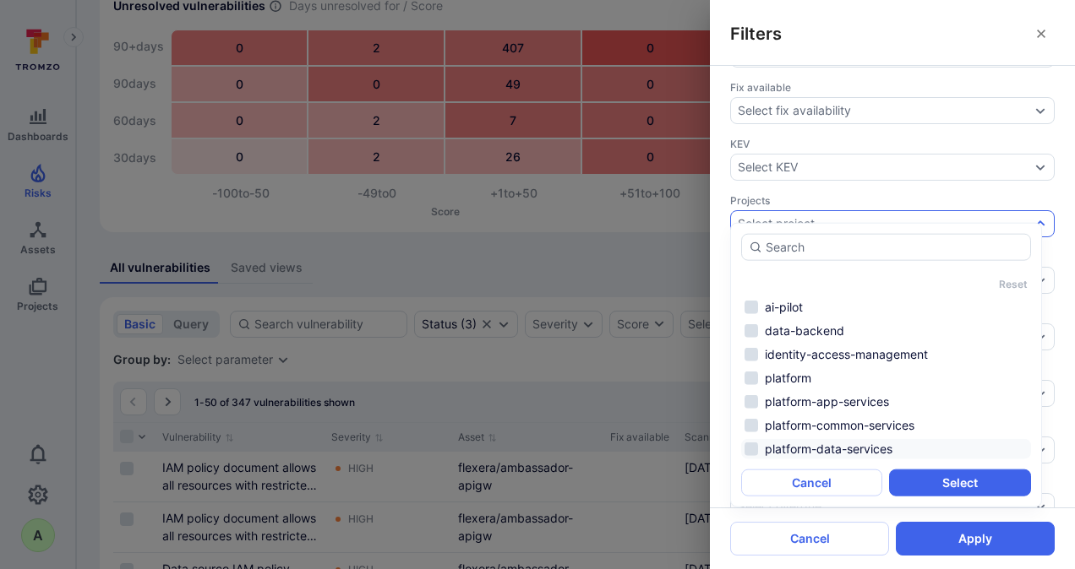
click at [851, 447] on li "platform-data-services" at bounding box center [886, 449] width 290 height 20
click at [943, 477] on button "Select" at bounding box center [959, 483] width 141 height 27
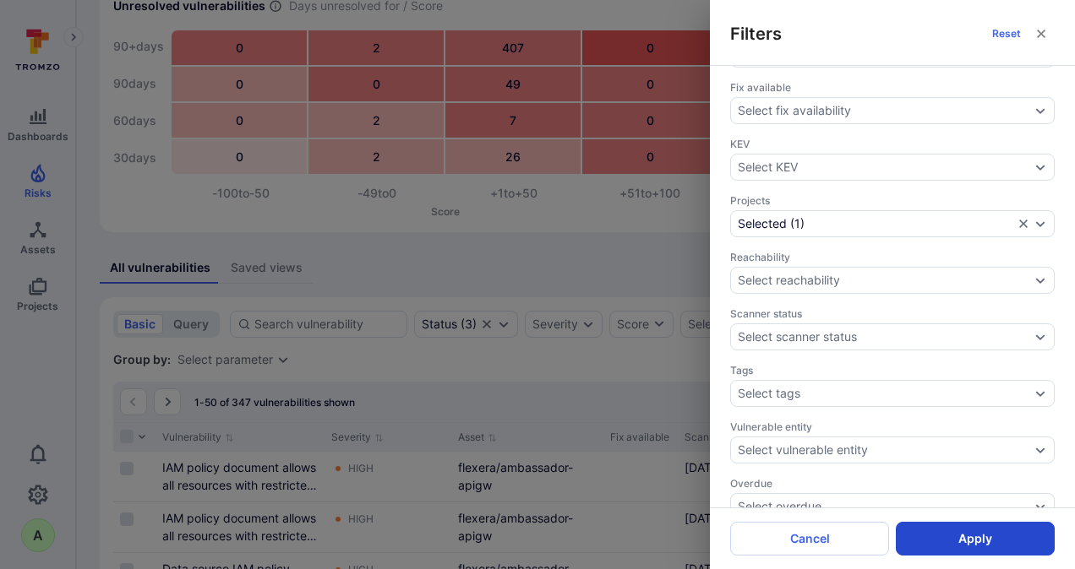
click at [965, 546] on button "Apply" at bounding box center [975, 539] width 159 height 34
